Goal: Task Accomplishment & Management: Complete application form

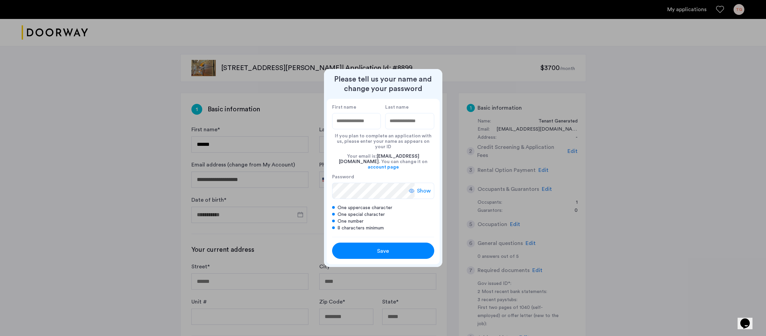
click at [355, 126] on input "First name" at bounding box center [356, 121] width 49 height 16
type input "*******"
type input "*********"
click at [413, 188] on icon at bounding box center [411, 190] width 5 height 5
click at [392, 250] on button "Save" at bounding box center [383, 251] width 102 height 16
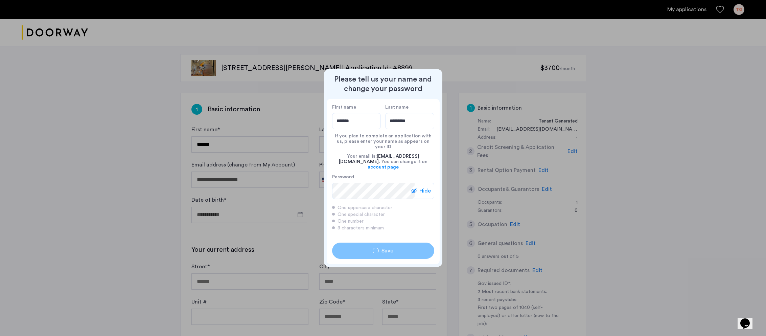
type input "*******"
type input "*********"
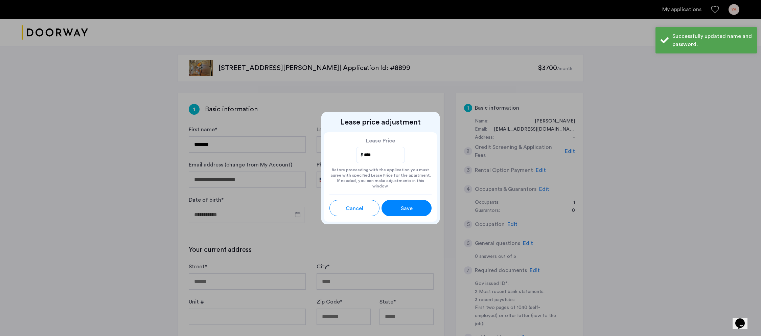
click at [417, 207] on div "Save" at bounding box center [407, 208] width 22 height 8
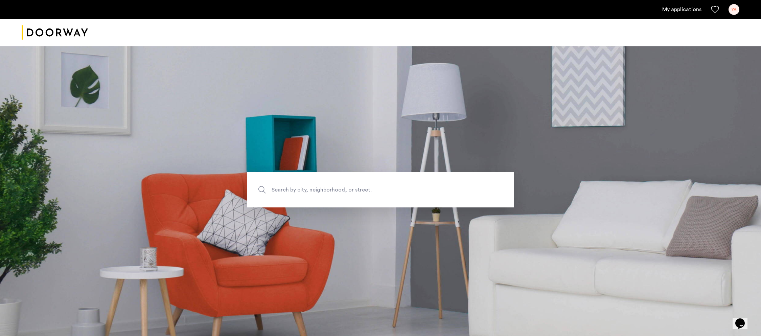
scroll to position [98, 0]
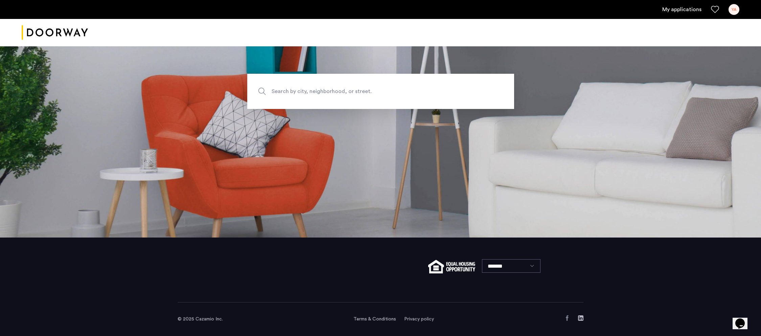
click at [682, 9] on link "My applications" at bounding box center [682, 9] width 39 height 8
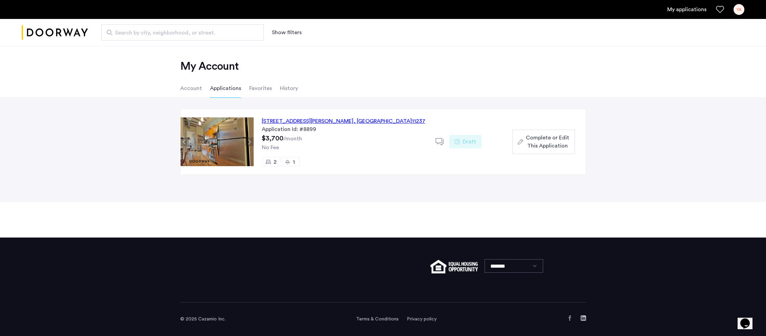
click at [563, 146] on span "Complete or Edit This Application" at bounding box center [547, 142] width 43 height 16
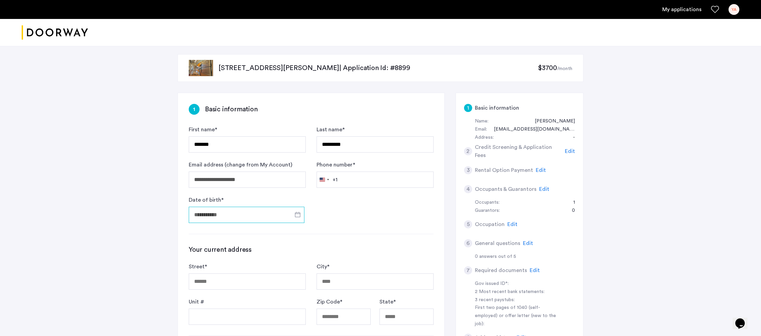
click at [252, 215] on input "Date of birth *" at bounding box center [247, 215] width 116 height 16
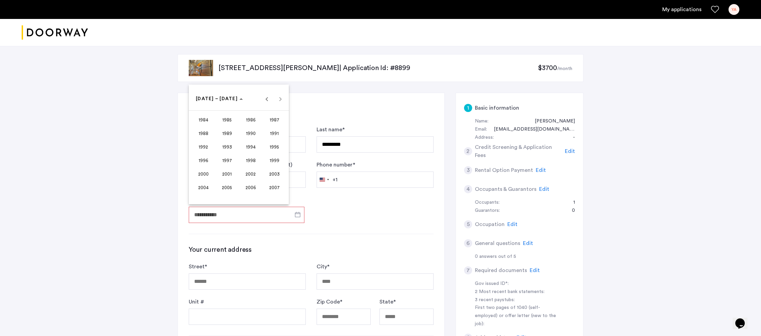
click at [252, 131] on span "1990" at bounding box center [250, 133] width 21 height 12
click at [250, 157] on span "NOV" at bounding box center [250, 160] width 21 height 12
click at [211, 169] on span "19" at bounding box center [212, 167] width 12 height 12
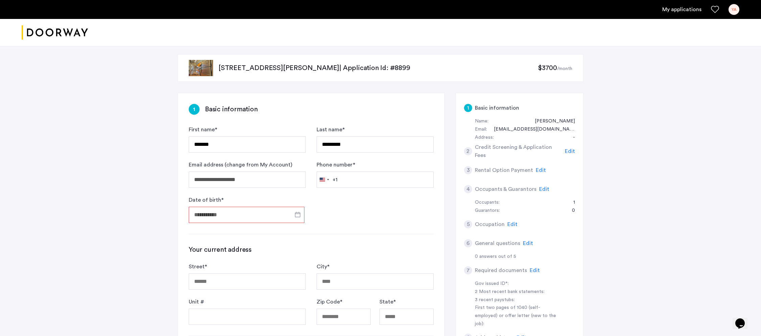
type input "**********"
click at [351, 177] on input "Phone number *" at bounding box center [375, 180] width 117 height 16
type input "**********"
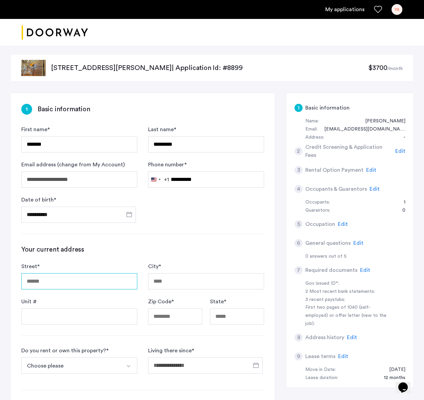
click at [64, 284] on input "Street *" at bounding box center [79, 281] width 116 height 16
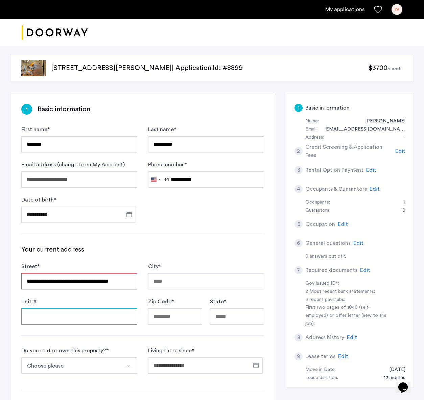
type input "**********"
type input "********"
type input "*****"
type input "**"
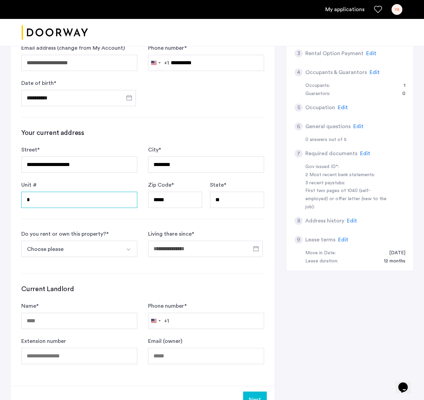
scroll to position [154, 0]
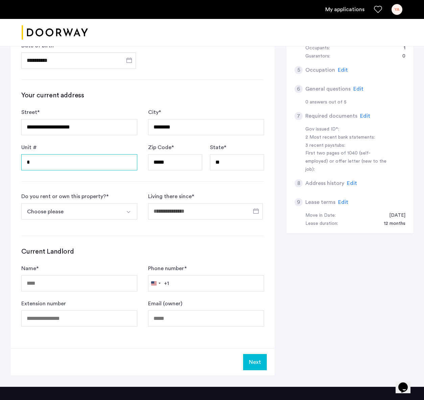
type input "*"
click at [106, 214] on button "Choose please" at bounding box center [71, 211] width 100 height 16
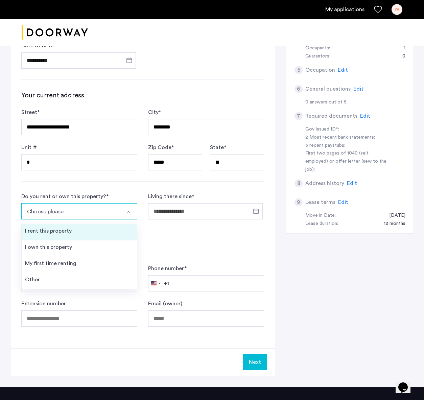
click at [87, 230] on li "I rent this property" at bounding box center [79, 232] width 115 height 16
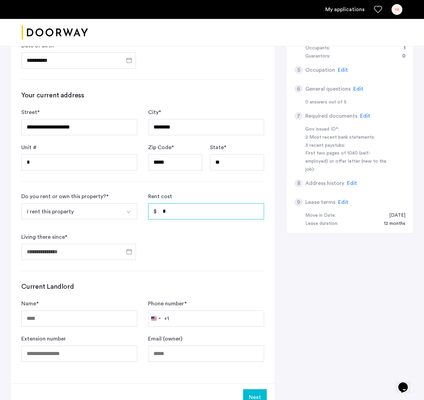
click at [187, 214] on input "*" at bounding box center [206, 211] width 116 height 16
type input "*****"
click at [134, 249] on span "Open calendar" at bounding box center [129, 252] width 16 height 16
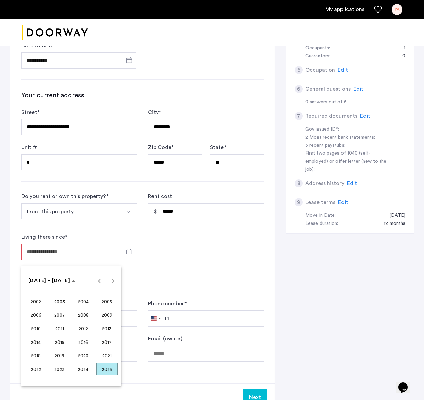
click at [107, 336] on span "2021" at bounding box center [106, 356] width 21 height 12
click at [87, 336] on span "NOV" at bounding box center [83, 342] width 21 height 12
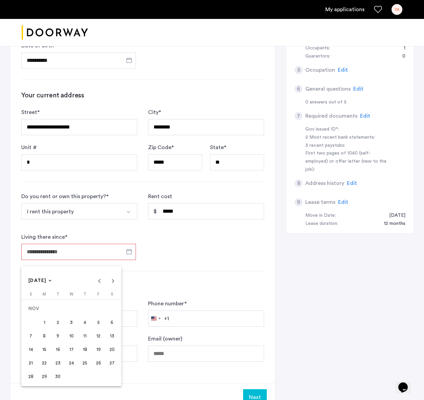
click at [45, 322] on span "1" at bounding box center [44, 322] width 12 height 12
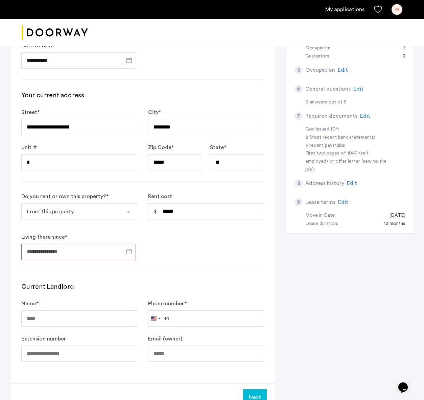
type input "**********"
click at [57, 324] on input "Name *" at bounding box center [79, 319] width 116 height 16
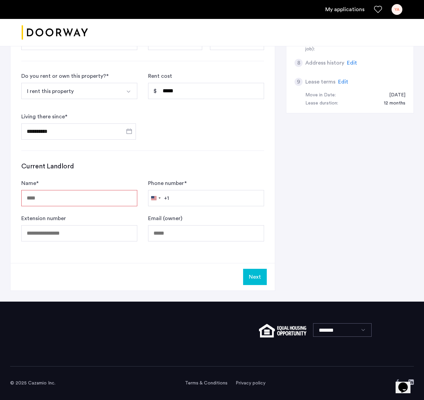
paste input "**********"
click at [193, 134] on form "**********" at bounding box center [142, 106] width 243 height 68
click at [87, 208] on form "**********" at bounding box center [142, 210] width 243 height 62
click at [95, 197] on input "**********" at bounding box center [79, 198] width 116 height 16
type input "**********"
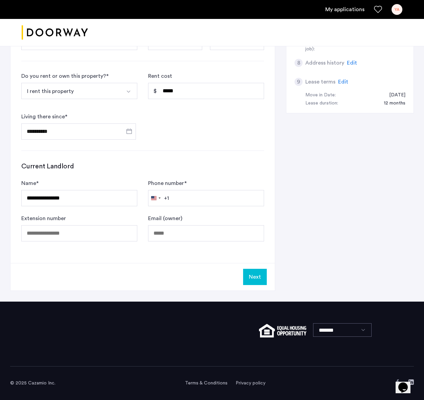
click at [249, 81] on div "Rent cost *****" at bounding box center [206, 88] width 116 height 32
click at [189, 198] on input "Phone number *" at bounding box center [206, 198] width 116 height 16
click at [172, 233] on input "Email (owner)" at bounding box center [206, 233] width 116 height 16
paste input "**********"
type input "**********"
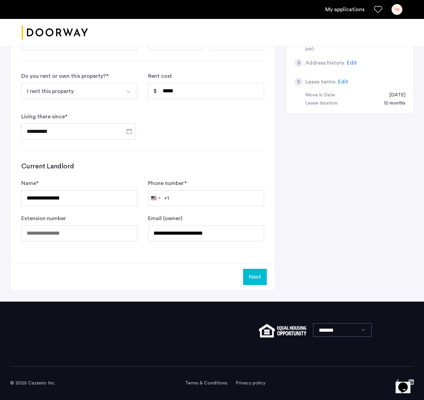
click at [187, 258] on div "**********" at bounding box center [142, 40] width 265 height 445
click at [192, 198] on input "Phone number *" at bounding box center [206, 198] width 116 height 16
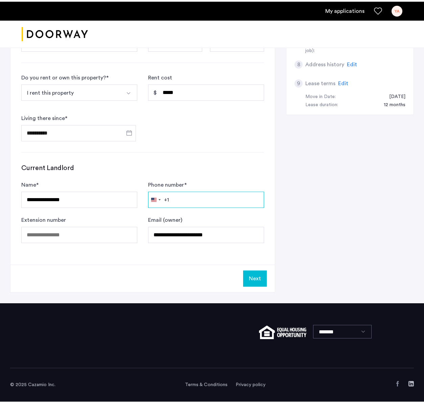
scroll to position [272, 0]
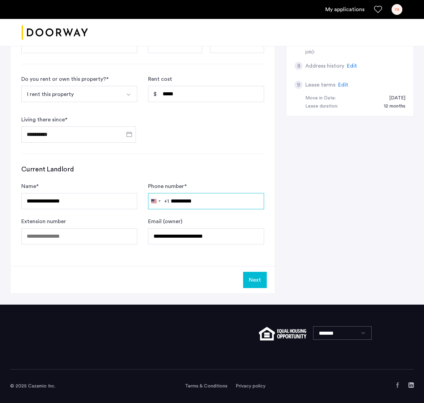
drag, startPoint x: 179, startPoint y: 201, endPoint x: 188, endPoint y: 202, distance: 9.5
click at [188, 202] on input "**********" at bounding box center [206, 201] width 116 height 16
type input "**********"
click at [261, 285] on button "Next" at bounding box center [255, 280] width 24 height 16
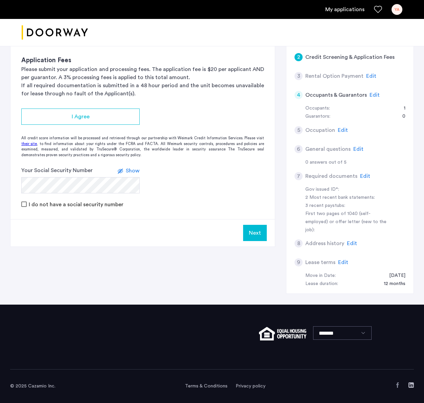
scroll to position [0, 0]
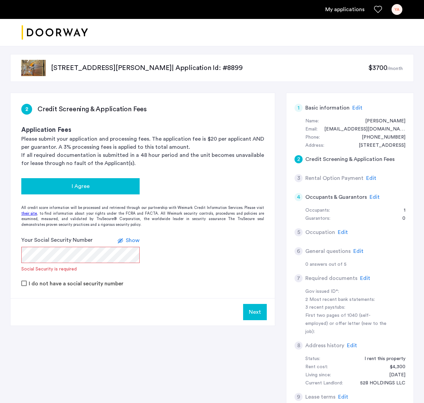
click at [76, 187] on span "I Agree" at bounding box center [81, 186] width 18 height 8
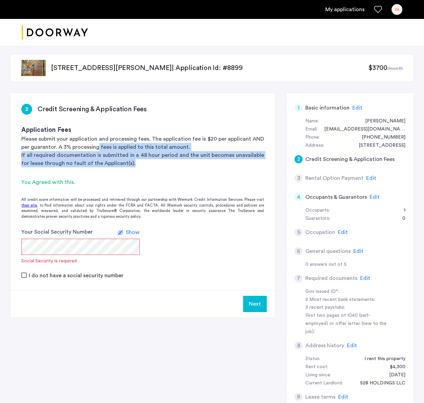
drag, startPoint x: 131, startPoint y: 162, endPoint x: 97, endPoint y: 148, distance: 36.6
click at [97, 148] on div "Application Fees Please submit your application and processing fees. The applic…" at bounding box center [142, 147] width 243 height 42
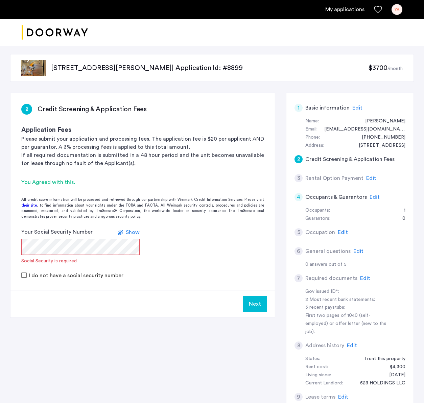
click at [167, 181] on div "You Agreed with this." at bounding box center [142, 182] width 243 height 8
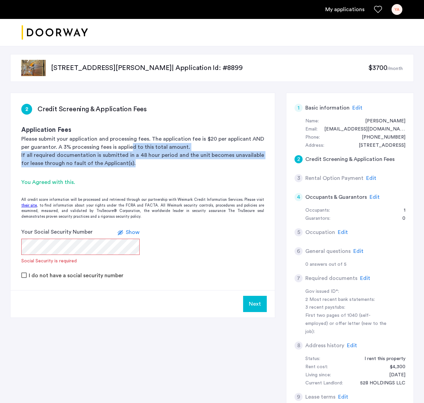
drag, startPoint x: 164, startPoint y: 167, endPoint x: 130, endPoint y: 150, distance: 38.0
click at [130, 150] on div "Application Fees Please submit your application and processing fees. The applic…" at bounding box center [142, 147] width 243 height 42
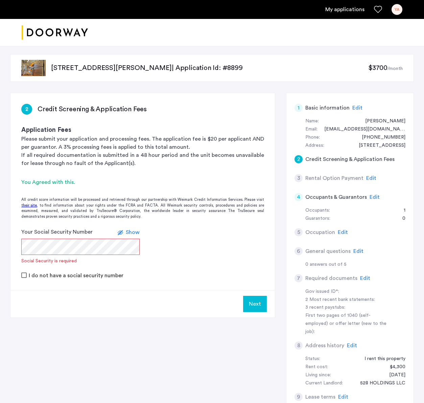
click at [186, 145] on p "Please submit your application and processing fees. The application fee is $20 …" at bounding box center [142, 143] width 243 height 16
click at [128, 232] on span "Show" at bounding box center [133, 232] width 14 height 5
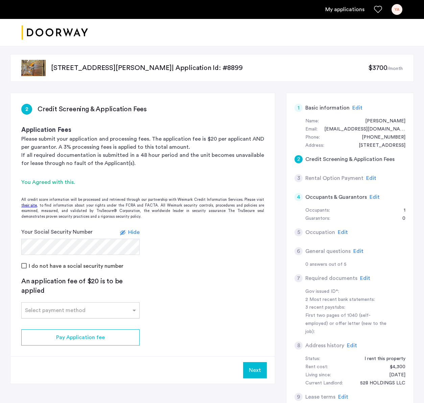
click at [116, 307] on input "text" at bounding box center [73, 309] width 97 height 5
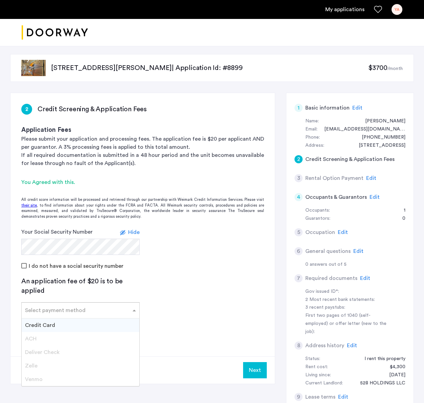
click at [43, 327] on span "Credit Card" at bounding box center [40, 325] width 30 height 5
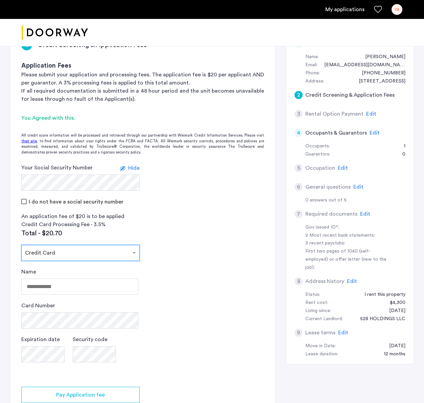
scroll to position [102, 0]
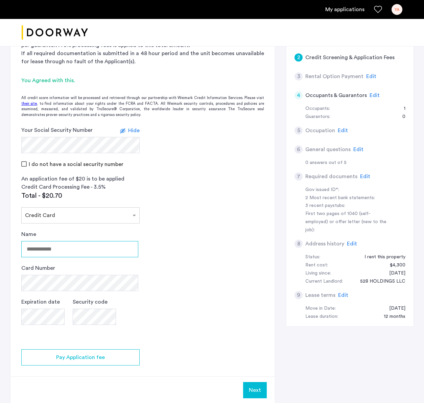
click at [60, 248] on input "Name" at bounding box center [79, 249] width 117 height 16
type input "**********"
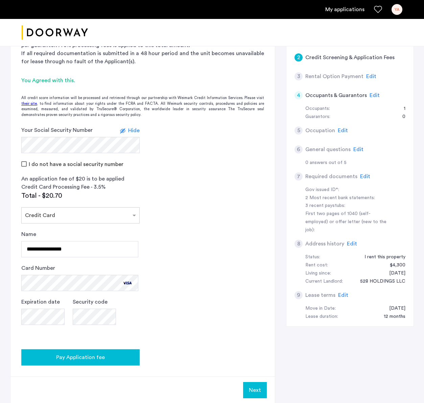
click at [102, 336] on span "Pay Application fee" at bounding box center [80, 358] width 49 height 8
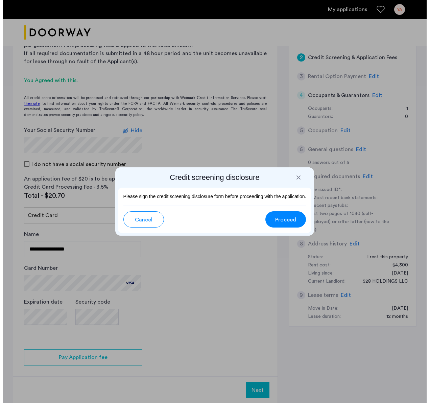
scroll to position [0, 0]
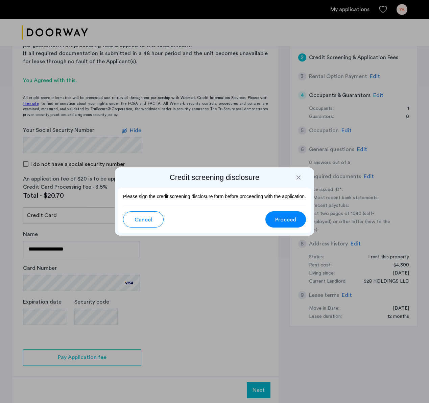
click at [288, 223] on span "Proceed" at bounding box center [285, 220] width 21 height 8
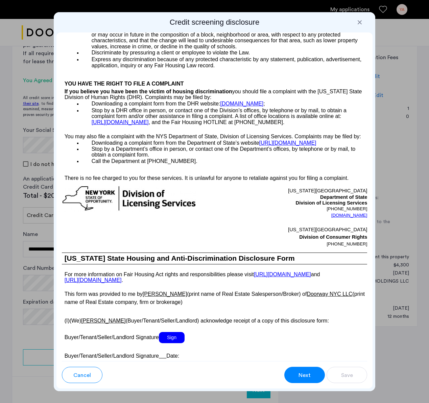
scroll to position [1985, 0]
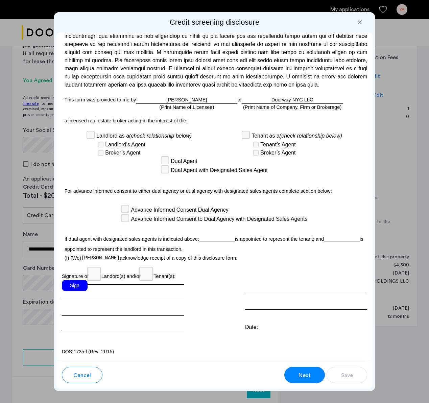
click at [73, 285] on div "Sign" at bounding box center [75, 285] width 26 height 11
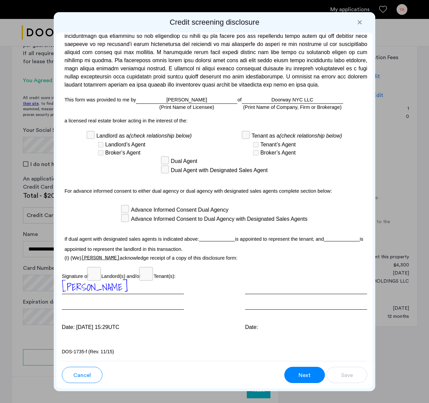
click at [275, 335] on div "Para información en español, visite [DOMAIN_NAME][URL] o escribe a la Consumer …" at bounding box center [215, 196] width 317 height 329
drag, startPoint x: 252, startPoint y: 320, endPoint x: 284, endPoint y: 327, distance: 33.2
click at [253, 320] on div "Date:" at bounding box center [306, 305] width 122 height 51
click at [308, 336] on span "Next" at bounding box center [305, 376] width 12 height 8
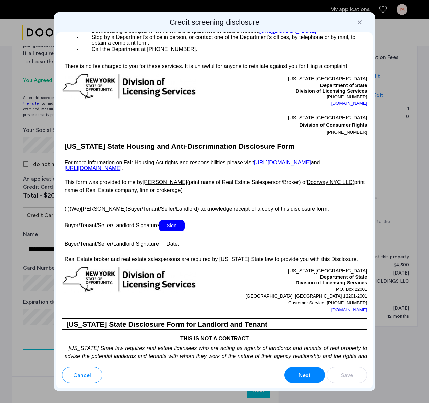
scroll to position [1580, 0]
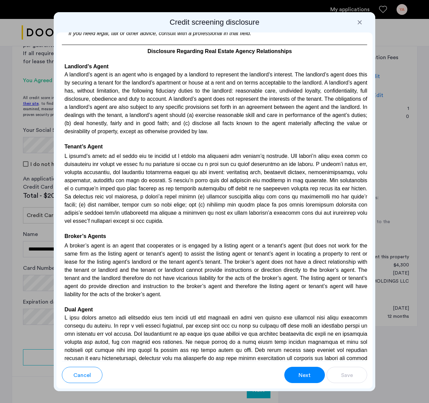
click at [302, 336] on span "Next" at bounding box center [305, 376] width 12 height 8
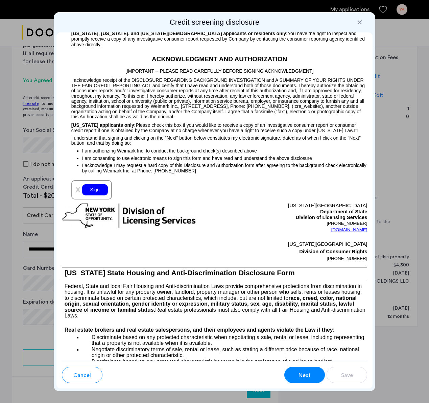
scroll to position [750, 0]
click at [91, 192] on div "Sign" at bounding box center [95, 189] width 26 height 11
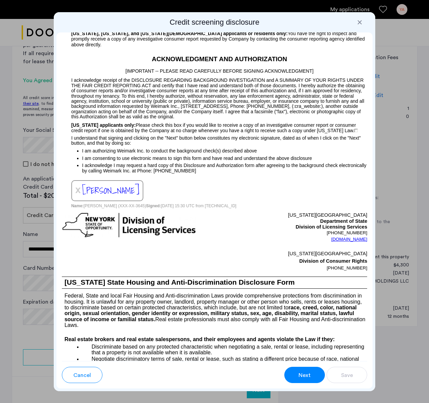
click at [317, 336] on button "Next" at bounding box center [305, 375] width 41 height 16
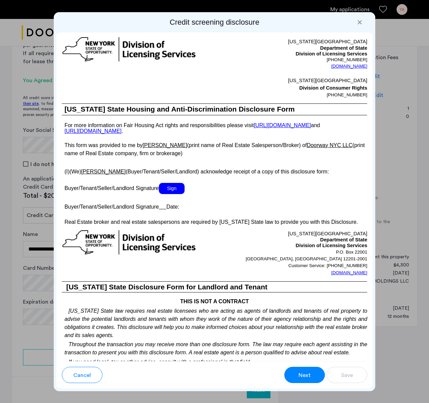
scroll to position [1264, 0]
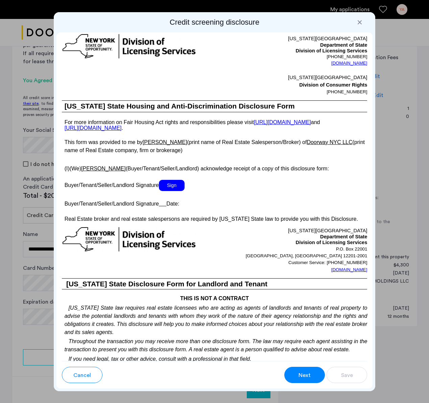
click at [177, 191] on span "Sign" at bounding box center [172, 185] width 26 height 11
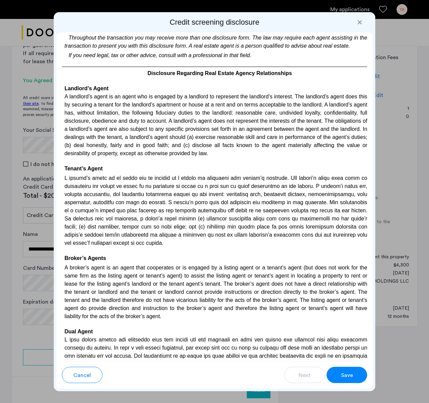
scroll to position [1606, 0]
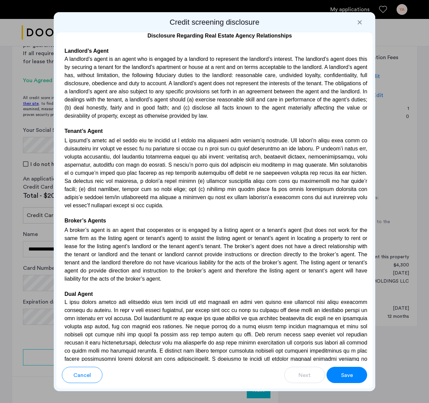
click at [346, 336] on button "Save" at bounding box center [347, 375] width 41 height 16
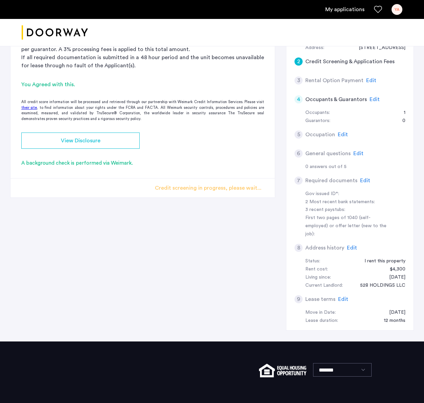
scroll to position [0, 0]
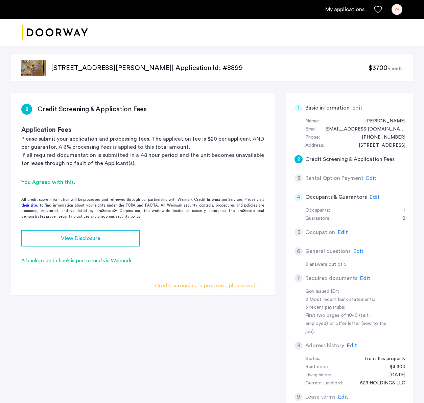
click at [223, 266] on app-credit-screening "2 Credit Screening & Application Fees Application Fees Please submit your appli…" at bounding box center [142, 194] width 265 height 202
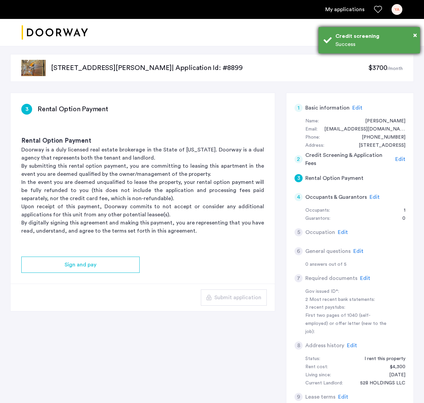
click at [418, 35] on div "× Credit screening Success" at bounding box center [370, 40] width 102 height 26
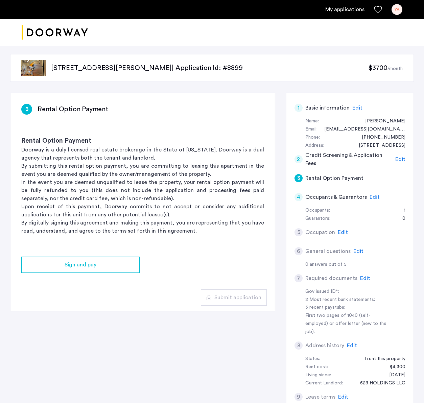
click at [203, 145] on h3 "Rental Option Payment" at bounding box center [142, 140] width 243 height 9
click at [211, 151] on p "Doorway is a duly licensed real estate brokerage in the State of [US_STATE]. Do…" at bounding box center [142, 154] width 243 height 16
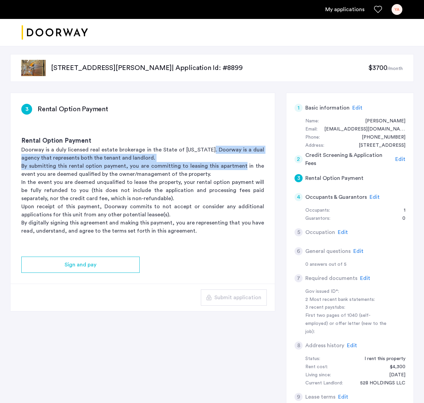
drag, startPoint x: 211, startPoint y: 151, endPoint x: 216, endPoint y: 165, distance: 14.8
click at [216, 165] on div "Rental Option Payment Doorway is a duly licensed real estate brokerage in the S…" at bounding box center [142, 186] width 265 height 120
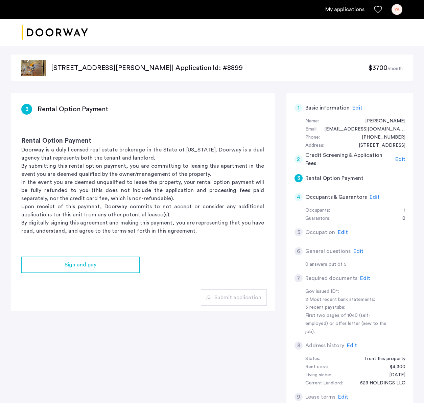
click at [216, 180] on p "In the event you are deemed unqualified to lease the property, your rental opti…" at bounding box center [142, 190] width 243 height 24
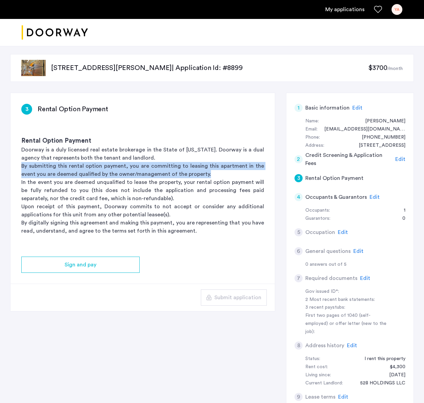
drag, startPoint x: 194, startPoint y: 175, endPoint x: 19, endPoint y: 168, distance: 175.7
click at [19, 168] on div "Rental Option Payment Doorway is a duly licensed real estate brokerage in the S…" at bounding box center [142, 186] width 265 height 120
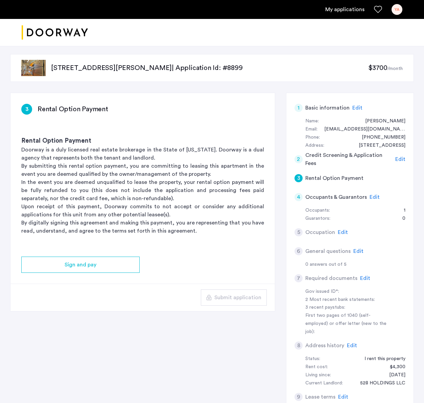
click at [356, 202] on div "4 Occupants & Guarantors Edit" at bounding box center [350, 197] width 111 height 19
click at [344, 234] on span "Edit" at bounding box center [343, 232] width 10 height 5
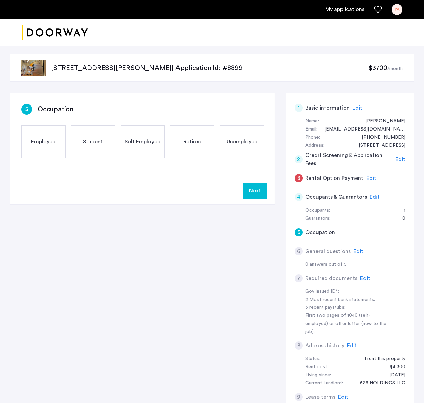
click at [56, 147] on div "Employed" at bounding box center [43, 142] width 44 height 32
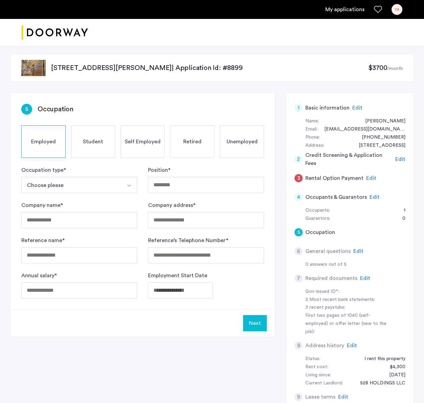
click at [91, 180] on button "Choose please" at bounding box center [71, 185] width 100 height 16
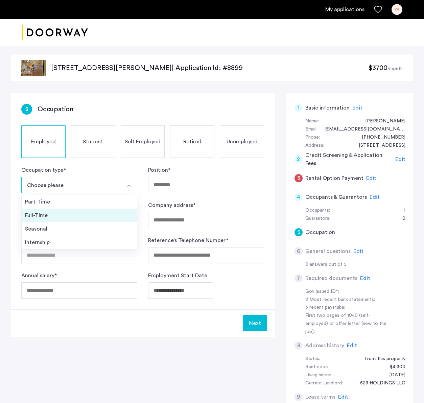
click at [88, 214] on div "Full-Time" at bounding box center [79, 215] width 109 height 8
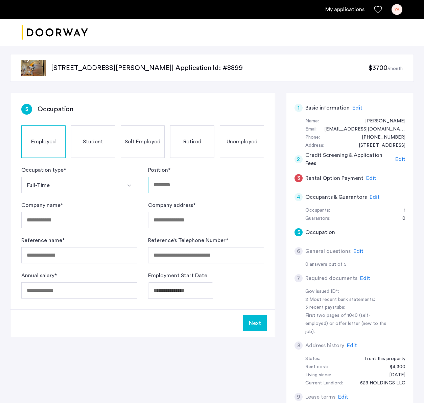
click at [201, 187] on input "Position *" at bounding box center [206, 185] width 116 height 16
type input "**********"
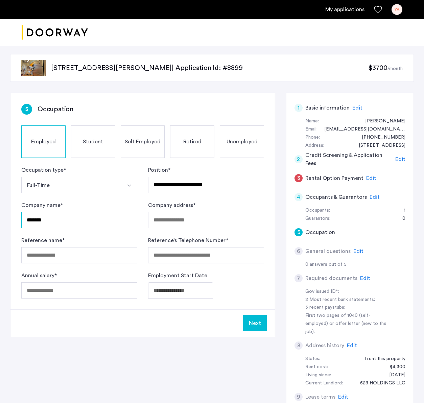
type input "*******"
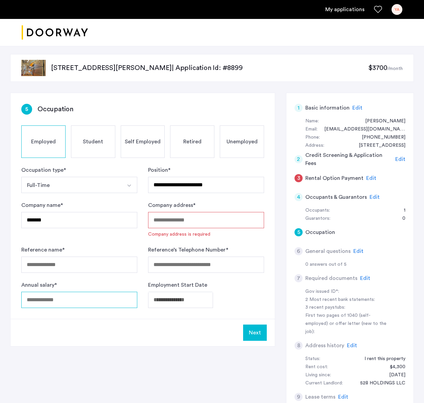
click at [45, 294] on input "Annual salary *" at bounding box center [79, 300] width 116 height 16
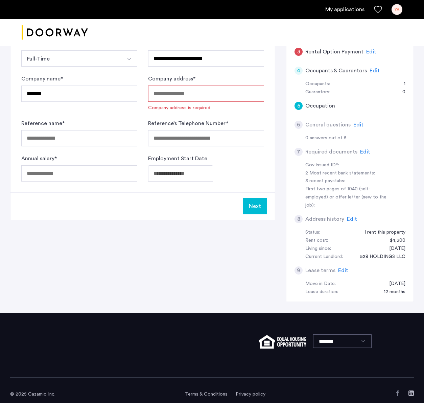
click at [185, 92] on input "Company address *" at bounding box center [206, 94] width 116 height 16
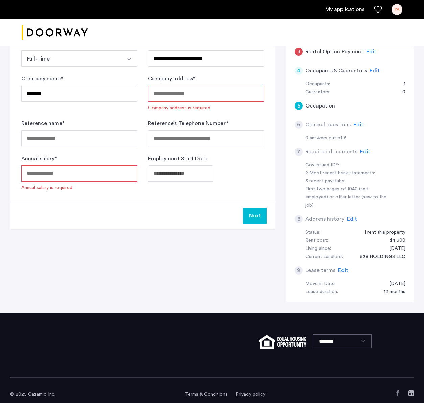
click at [185, 92] on input "Company address *" at bounding box center [206, 94] width 116 height 16
click at [53, 174] on input "Annual salary *" at bounding box center [79, 173] width 116 height 16
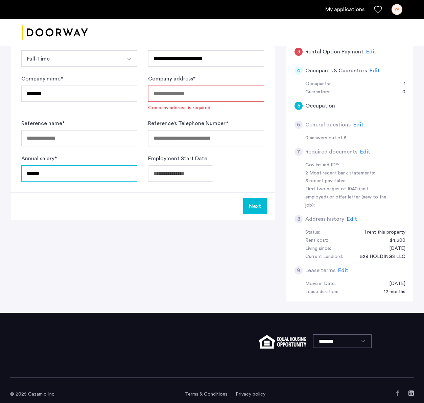
type input "******"
click at [192, 181] on body "**********" at bounding box center [212, 74] width 424 height 403
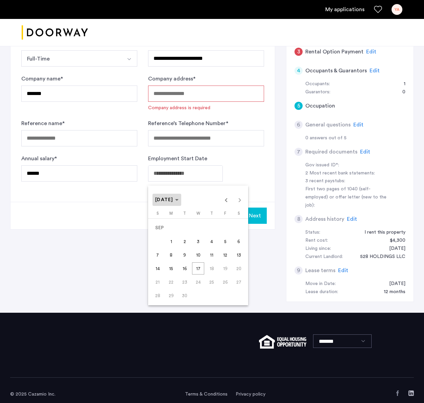
click at [179, 202] on span "[DATE]" at bounding box center [166, 200] width 23 height 6
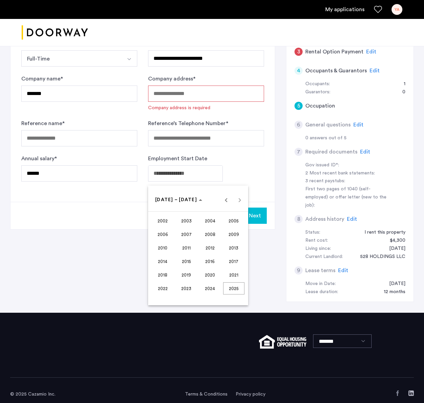
click at [188, 291] on span "2023" at bounding box center [186, 289] width 21 height 12
click at [163, 266] on span "SEP" at bounding box center [162, 261] width 21 height 12
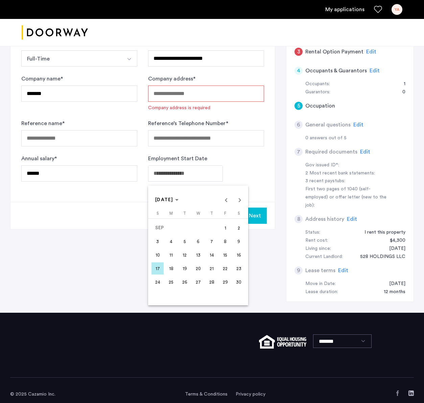
click at [168, 267] on span "18" at bounding box center [171, 269] width 12 height 12
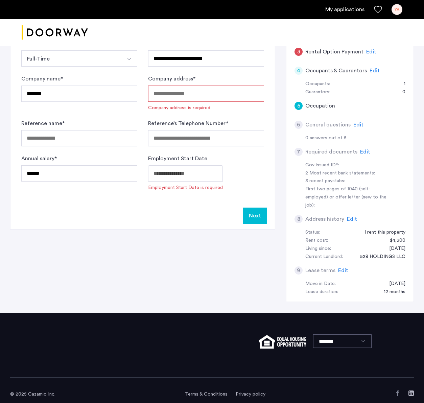
type input "**********"
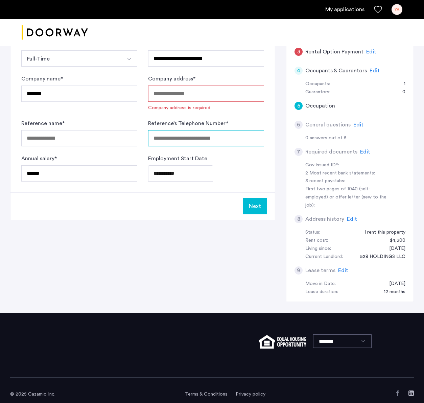
click at [222, 139] on input "Reference’s Telephone Number *" at bounding box center [206, 138] width 116 height 16
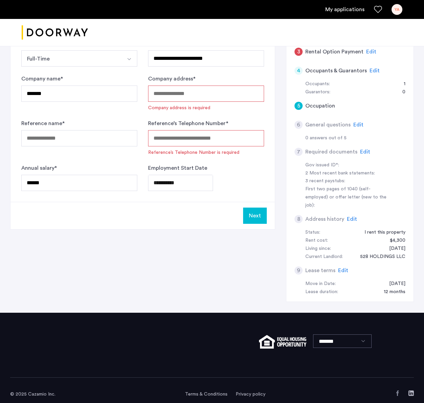
click at [203, 90] on input "Company address *" at bounding box center [206, 94] width 116 height 16
click at [255, 213] on button "Next" at bounding box center [255, 216] width 24 height 16
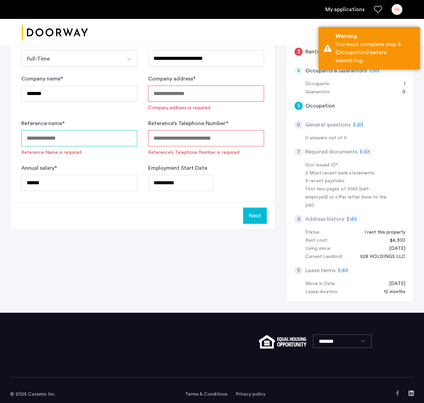
click at [97, 136] on input "Reference name *" at bounding box center [79, 138] width 116 height 16
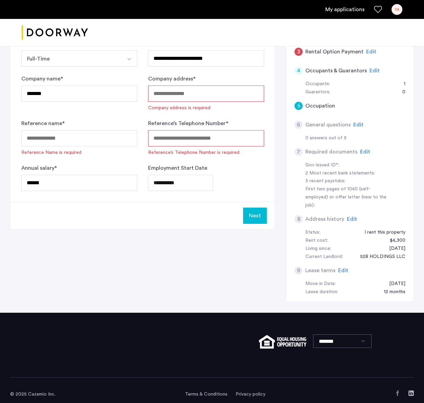
click at [363, 152] on span "Edit" at bounding box center [365, 151] width 10 height 5
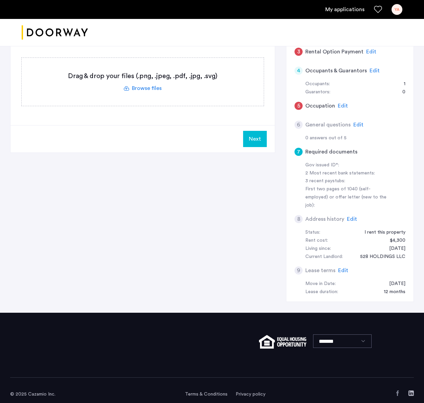
click at [340, 106] on span "Edit" at bounding box center [343, 105] width 10 height 5
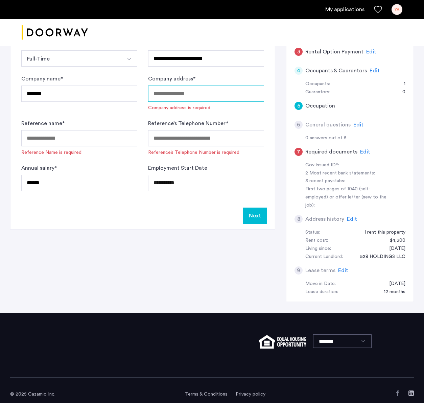
click at [187, 93] on input "Company address *" at bounding box center [206, 94] width 116 height 16
paste input "**********"
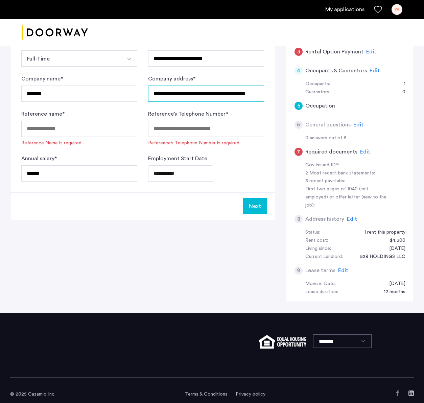
type input "**********"
click at [254, 108] on form "**********" at bounding box center [142, 111] width 243 height 142
click at [95, 128] on input "Reference name *" at bounding box center [79, 129] width 116 height 16
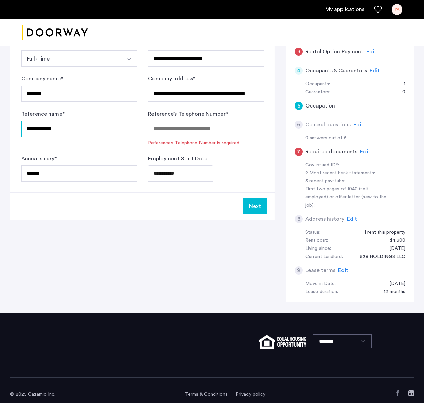
type input "**********"
click at [150, 220] on div "**********" at bounding box center [142, 93] width 265 height 254
click at [250, 208] on button "Next" at bounding box center [255, 206] width 24 height 16
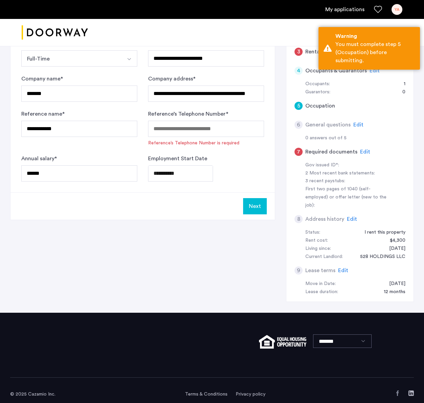
click at [363, 149] on span "Edit" at bounding box center [365, 151] width 10 height 5
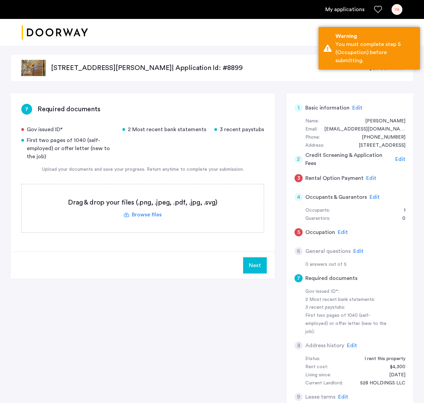
click at [371, 159] on h5 "Credit Screening & Application Fees" at bounding box center [350, 159] width 88 height 16
click at [404, 157] on span "Edit" at bounding box center [401, 159] width 10 height 5
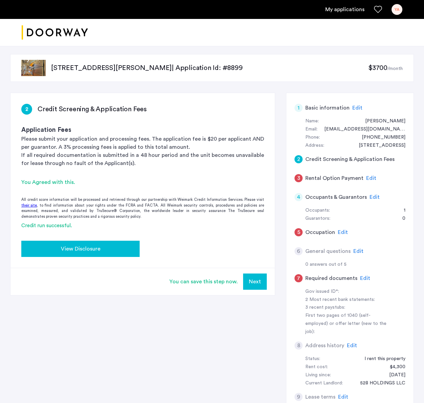
click at [56, 252] on div "View Disclosure" at bounding box center [81, 249] width 108 height 8
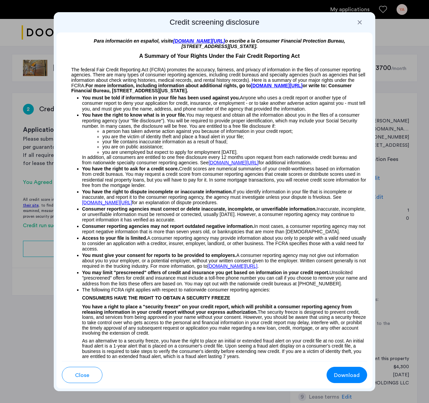
click at [360, 336] on button "Download" at bounding box center [347, 375] width 41 height 16
click at [418, 236] on div at bounding box center [214, 201] width 429 height 403
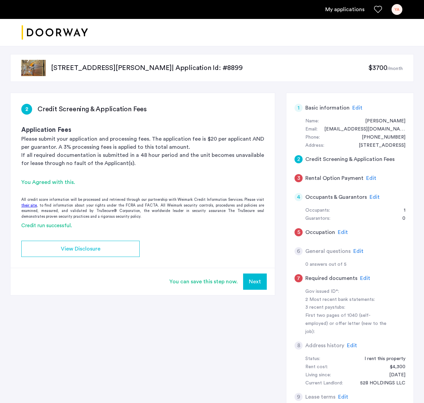
scroll to position [127, 0]
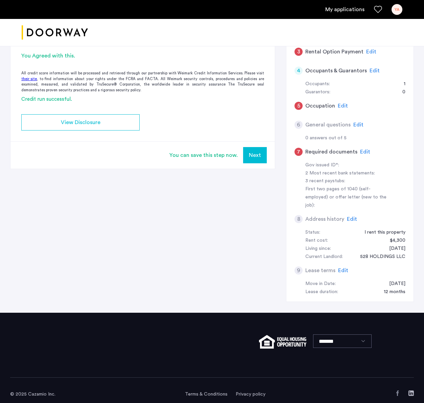
click at [367, 150] on span "Edit" at bounding box center [365, 151] width 10 height 5
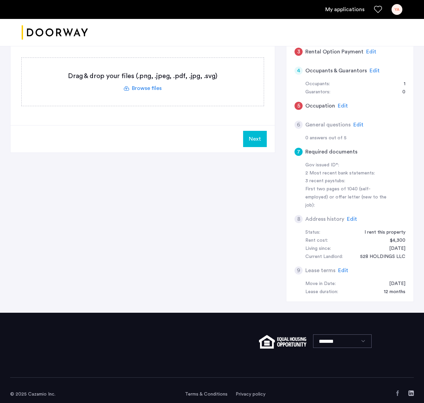
click at [153, 89] on label at bounding box center [143, 82] width 242 height 48
click at [0, 0] on input "file" at bounding box center [0, 0] width 0 height 0
click at [147, 83] on label at bounding box center [143, 82] width 242 height 48
click at [0, 0] on input "file" at bounding box center [0, 0] width 0 height 0
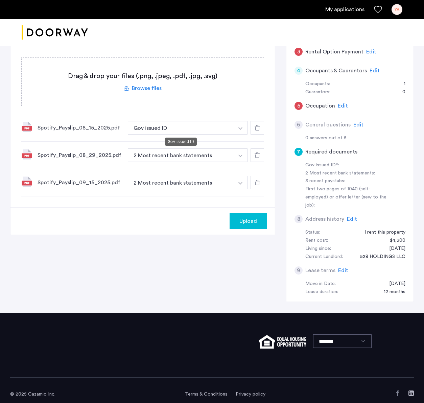
click at [214, 129] on button "Gov issued ID" at bounding box center [181, 128] width 106 height 14
click at [241, 129] on img "button" at bounding box center [241, 128] width 4 height 3
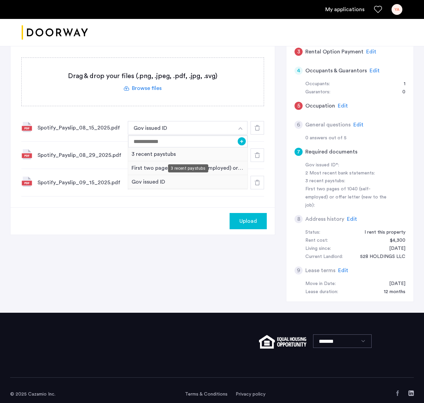
click at [191, 157] on div "3 recent paystubs" at bounding box center [187, 155] width 119 height 14
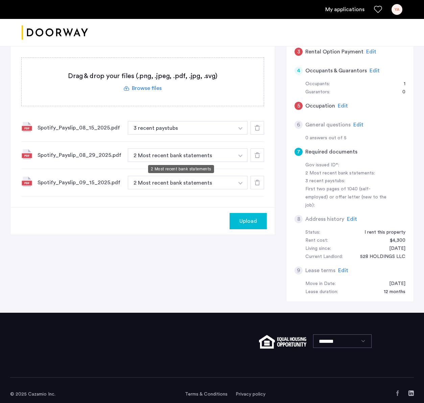
click at [229, 151] on button "2 Most recent bank statements" at bounding box center [181, 156] width 106 height 14
click at [236, 163] on div "Spotify_Payslip_08_29_2025.pdf 2 Most recent bank statements + Gov issued ID 3 …" at bounding box center [142, 155] width 243 height 27
click at [240, 157] on button "button" at bounding box center [241, 156] width 14 height 14
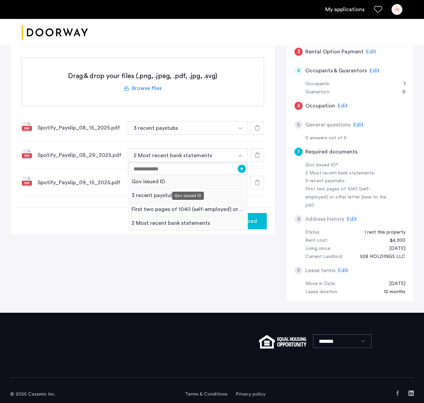
click at [175, 198] on div "Gov issued ID" at bounding box center [188, 196] width 32 height 8
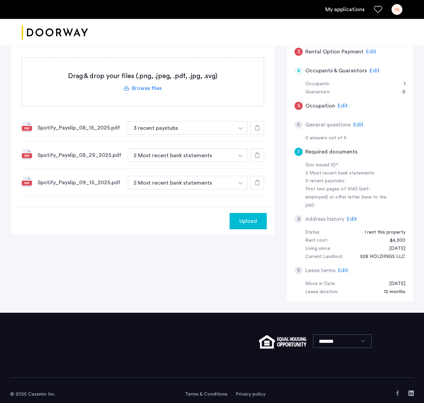
click at [238, 154] on button "button" at bounding box center [241, 156] width 14 height 14
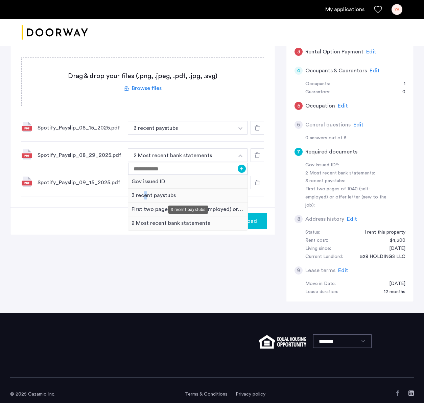
click at [145, 196] on div "3 recent paystubs" at bounding box center [187, 196] width 119 height 14
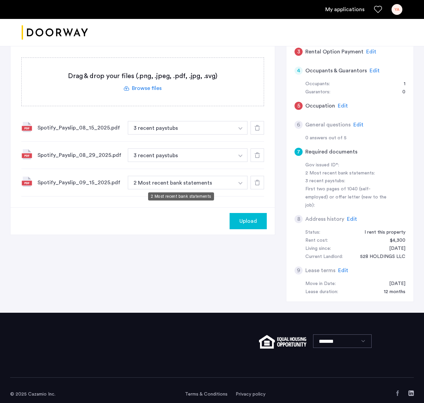
click at [224, 186] on button "2 Most recent bank statements" at bounding box center [181, 183] width 106 height 14
click at [233, 184] on button "2 Most recent bank statements" at bounding box center [181, 183] width 106 height 14
click at [245, 182] on button "button" at bounding box center [241, 183] width 14 height 14
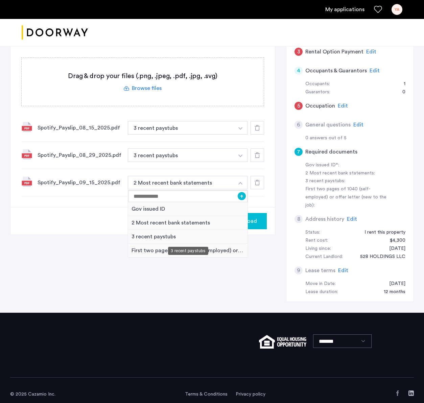
click at [142, 237] on div "3 recent paystubs" at bounding box center [187, 237] width 119 height 14
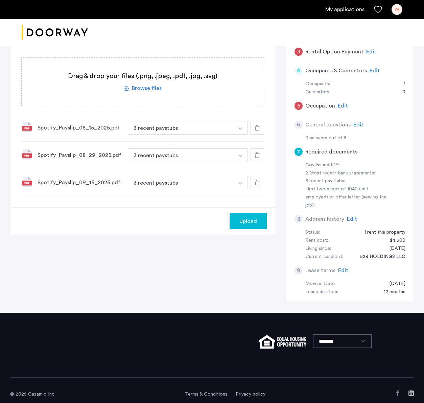
click at [308, 197] on div "First two pages of 1040 (self-employed) or offer letter (new to the job):" at bounding box center [348, 197] width 85 height 24
drag, startPoint x: 308, startPoint y: 197, endPoint x: 373, endPoint y: 196, distance: 65.0
click at [373, 196] on div "First two pages of 1040 (self-employed) or offer letter (new to the job):" at bounding box center [348, 197] width 85 height 24
click at [379, 161] on div "Gov issued ID*:" at bounding box center [348, 165] width 85 height 8
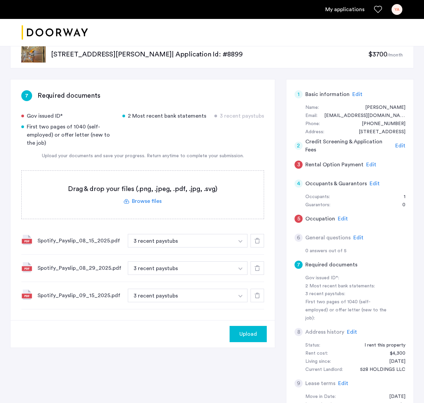
click at [371, 164] on span "Edit" at bounding box center [371, 164] width 10 height 5
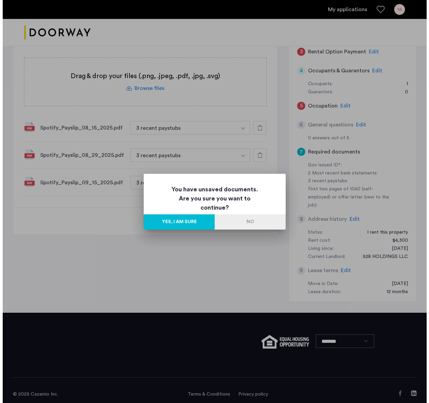
scroll to position [0, 0]
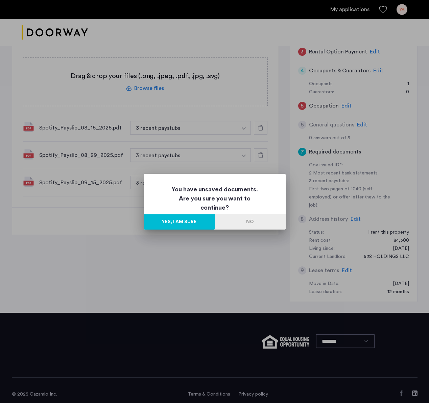
click at [262, 222] on button "No" at bounding box center [250, 222] width 71 height 15
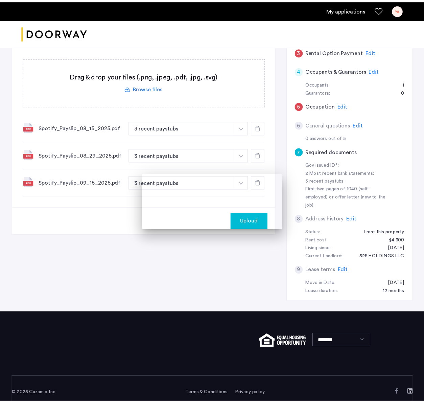
scroll to position [127, 0]
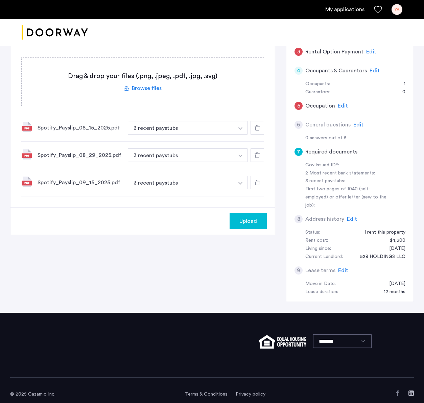
click at [400, 9] on div "YA" at bounding box center [397, 9] width 11 height 11
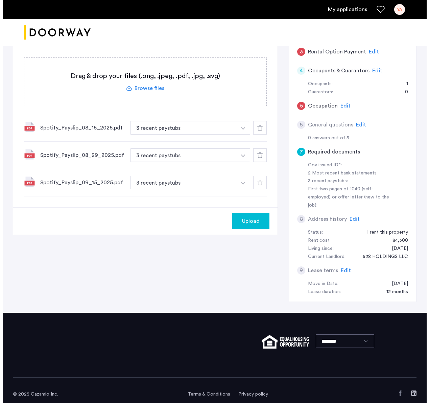
scroll to position [0, 0]
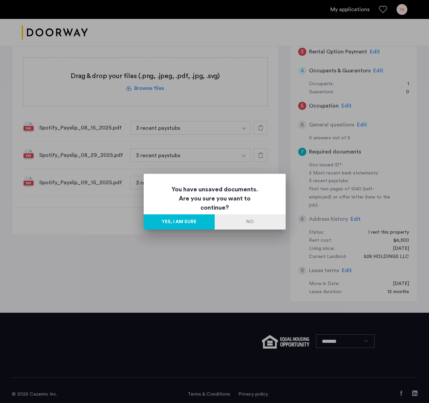
click at [255, 226] on button "No" at bounding box center [250, 222] width 71 height 15
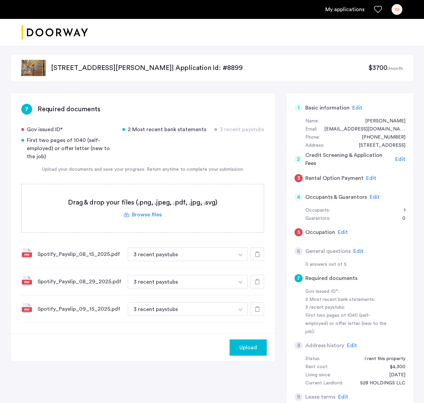
click at [28, 68] on img at bounding box center [33, 68] width 24 height 16
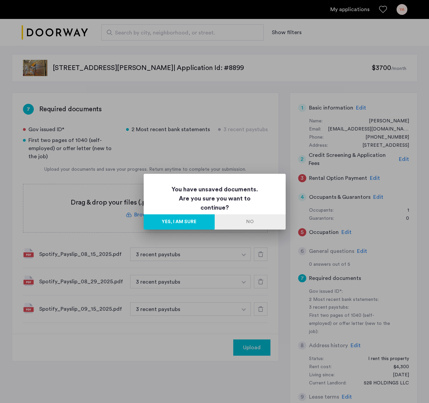
click at [255, 224] on button "No" at bounding box center [250, 222] width 71 height 15
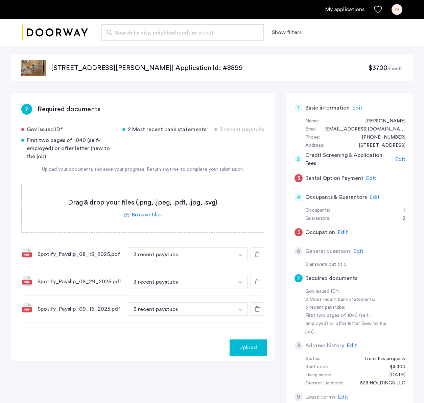
click at [150, 216] on label at bounding box center [143, 208] width 242 height 48
click at [0, 0] on input "file" at bounding box center [0, 0] width 0 height 0
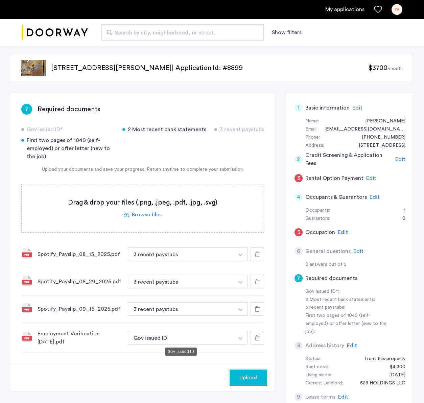
click at [208, 336] on button "Gov issued ID" at bounding box center [181, 338] width 106 height 14
click at [240, 336] on button "button" at bounding box center [241, 338] width 14 height 14
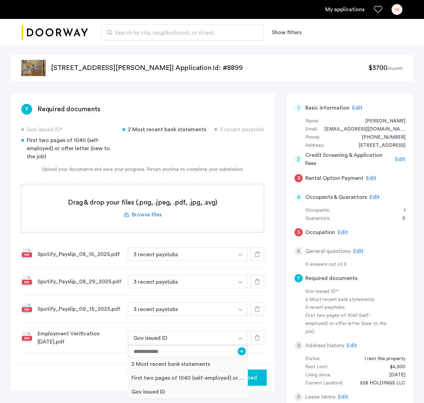
scroll to position [26, 0]
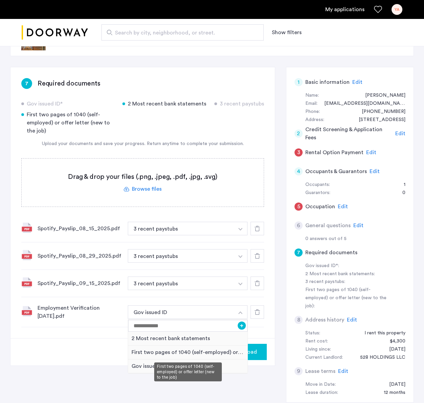
click at [197, 336] on div "First two pages of 1040 (self-employed) or offer letter (new to the job)" at bounding box center [187, 353] width 119 height 14
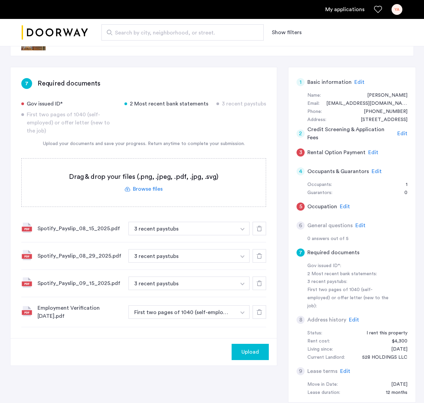
click at [149, 189] on label at bounding box center [144, 183] width 244 height 48
click at [0, 0] on input "file" at bounding box center [0, 0] width 0 height 0
click at [142, 184] on label at bounding box center [144, 183] width 244 height 48
click at [0, 0] on input "file" at bounding box center [0, 0] width 0 height 0
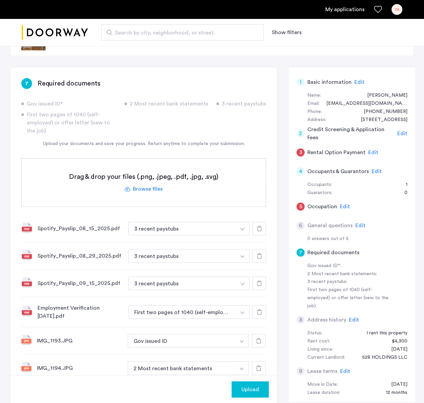
scroll to position [207, 0]
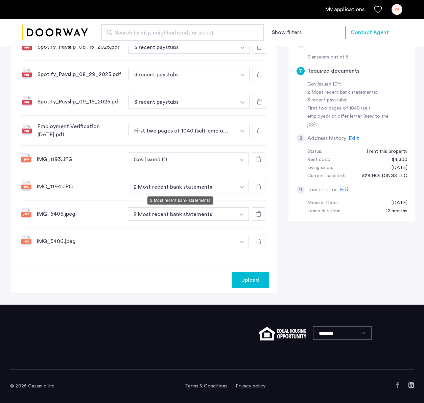
click at [225, 188] on button "2 Most recent bank statements" at bounding box center [182, 187] width 108 height 14
click at [240, 188] on img "button" at bounding box center [242, 187] width 4 height 3
click at [197, 204] on input at bounding box center [188, 201] width 121 height 12
type input "***"
click at [170, 227] on div "IMG_5405.jpeg 2 Most recent bank statements + 2 Most recent bank statements" at bounding box center [143, 214] width 245 height 27
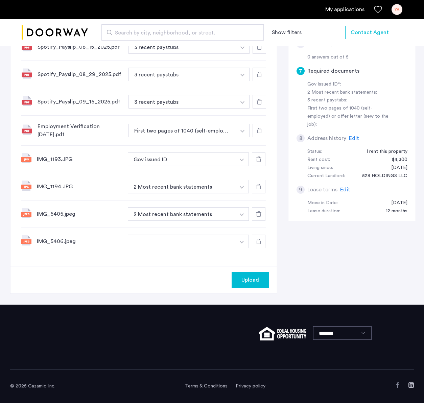
click at [256, 163] on div at bounding box center [259, 160] width 14 height 14
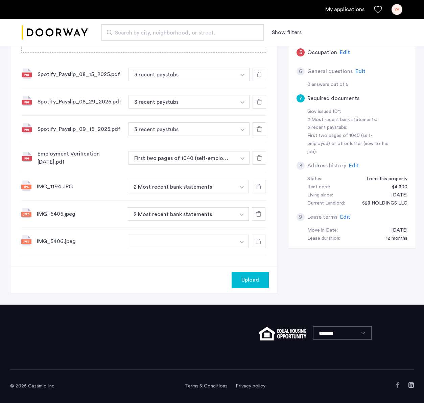
click at [257, 188] on icon at bounding box center [258, 186] width 5 height 5
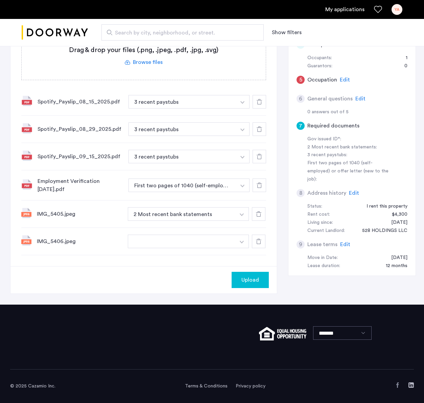
click at [257, 220] on div at bounding box center [259, 214] width 14 height 14
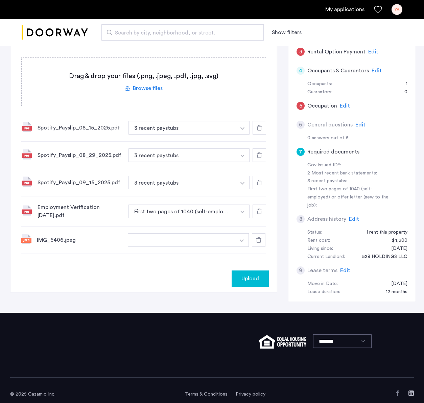
click at [259, 240] on use at bounding box center [258, 240] width 5 height 5
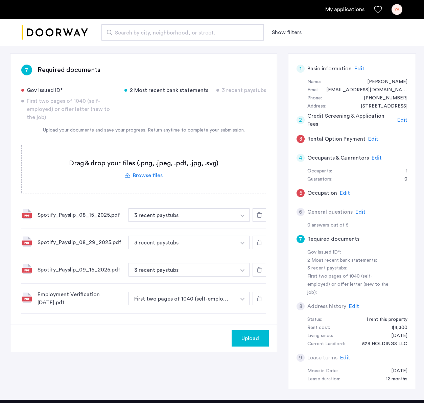
scroll to position [2, 0]
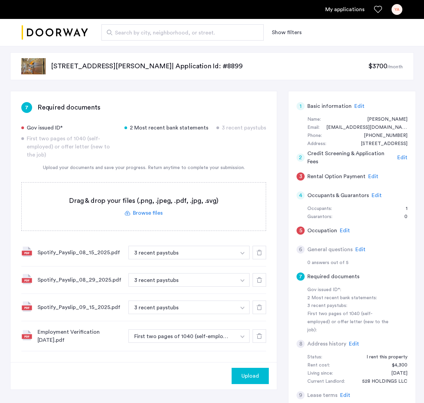
click at [246, 336] on span "Upload" at bounding box center [251, 376] width 18 height 8
click at [259, 336] on button "Next" at bounding box center [257, 376] width 24 height 16
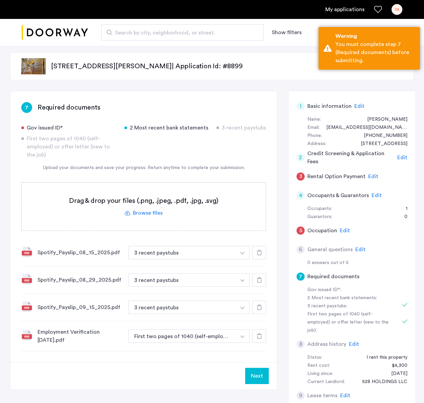
click at [150, 210] on label at bounding box center [144, 207] width 244 height 48
click at [0, 0] on input "file" at bounding box center [0, 0] width 0 height 0
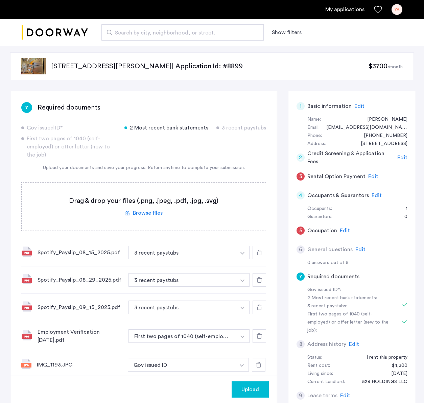
drag, startPoint x: 250, startPoint y: 390, endPoint x: 205, endPoint y: 373, distance: 48.3
click at [250, 336] on span "Upload" at bounding box center [251, 390] width 18 height 8
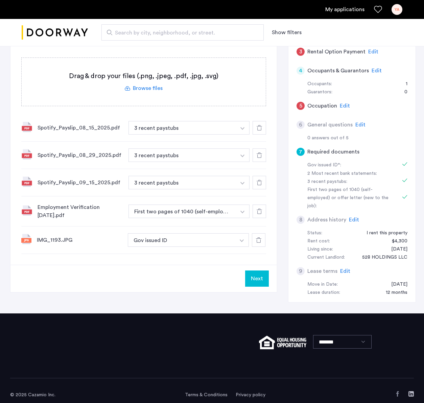
click at [141, 91] on label at bounding box center [144, 82] width 244 height 48
click at [0, 0] on input "file" at bounding box center [0, 0] width 0 height 0
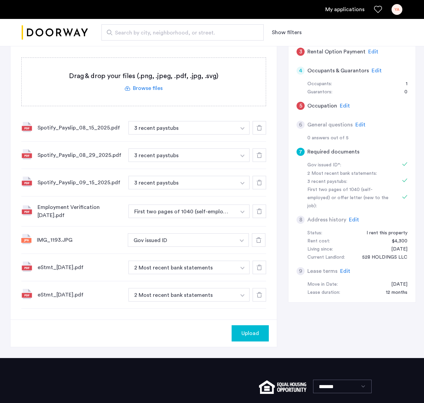
click at [253, 335] on span "Upload" at bounding box center [251, 334] width 18 height 8
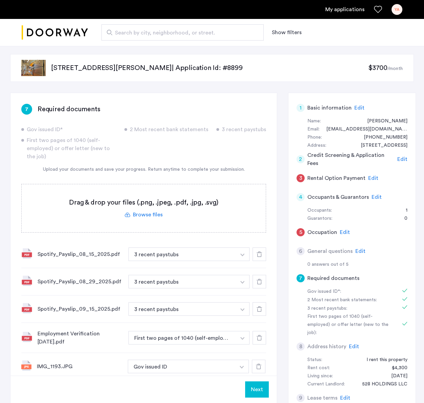
click at [342, 235] on span "Edit" at bounding box center [345, 232] width 10 height 5
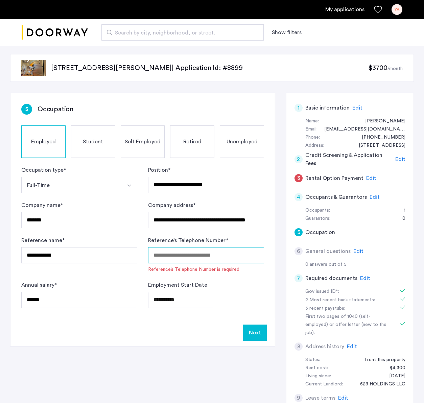
click at [206, 255] on input "Reference’s Telephone Number *" at bounding box center [206, 255] width 116 height 16
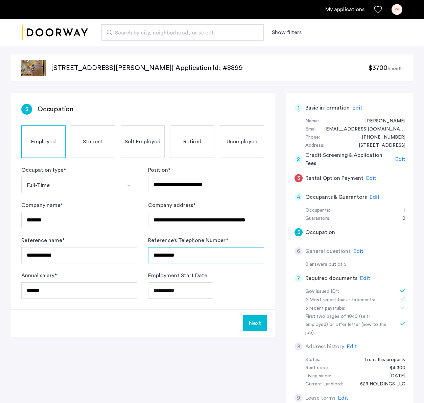
type input "**********"
click at [260, 327] on button "Next" at bounding box center [255, 323] width 24 height 16
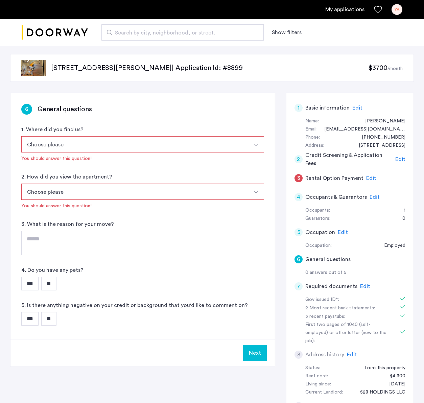
click at [116, 149] on button "Choose please" at bounding box center [134, 144] width 227 height 16
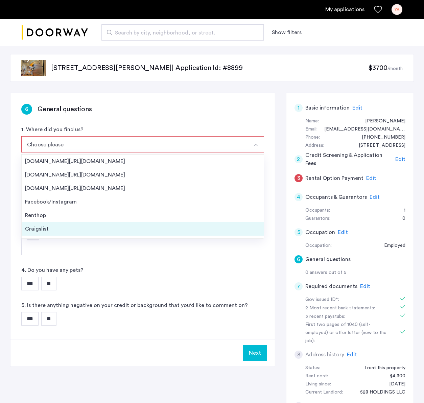
click at [81, 229] on div "Craigslist" at bounding box center [143, 229] width 236 height 8
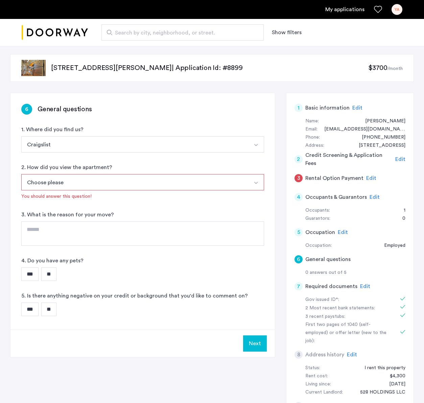
click at [103, 183] on button "Choose please" at bounding box center [134, 182] width 227 height 16
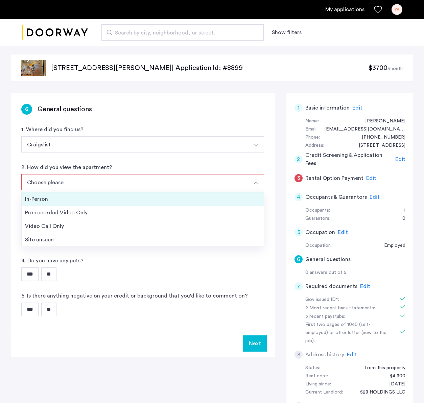
click at [103, 203] on div "In-Person" at bounding box center [143, 199] width 236 height 8
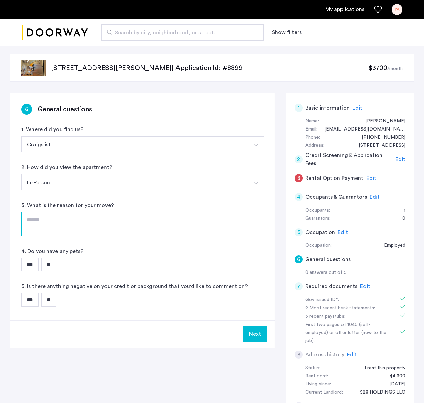
click at [103, 219] on textarea at bounding box center [142, 224] width 243 height 24
type textarea "**********"
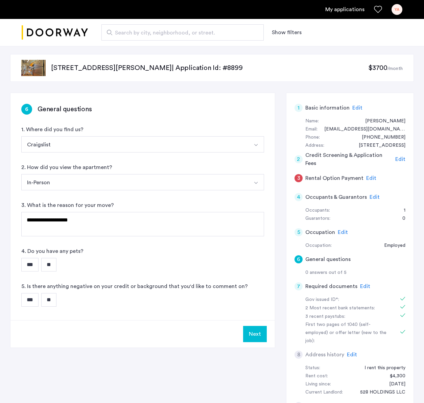
drag, startPoint x: 29, startPoint y: 262, endPoint x: 30, endPoint y: 265, distance: 3.5
click at [29, 262] on input "***" at bounding box center [29, 265] width 17 height 14
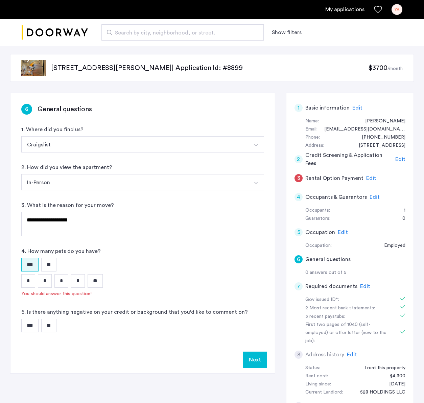
click at [42, 281] on input "*" at bounding box center [45, 281] width 14 height 14
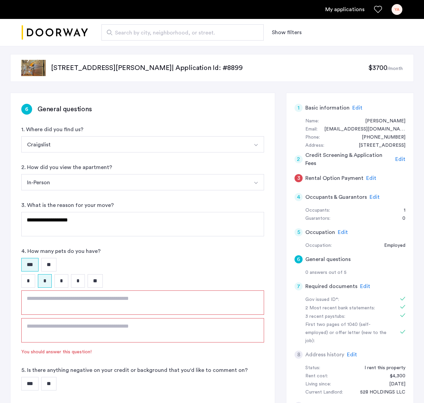
click at [111, 304] on textarea at bounding box center [142, 303] width 243 height 24
type textarea "*********"
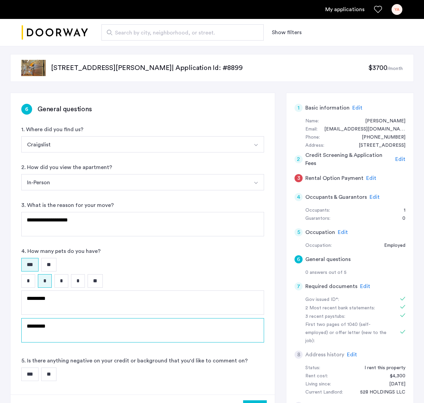
type textarea "*********"
click at [184, 245] on div "**********" at bounding box center [142, 244] width 265 height 302
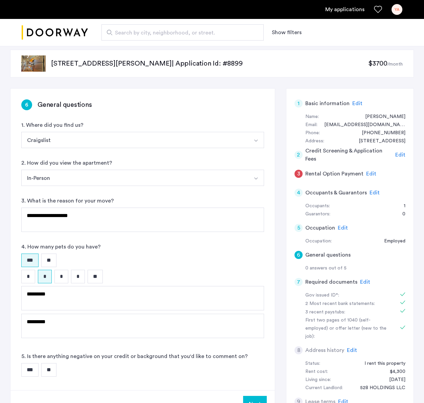
scroll to position [134, 0]
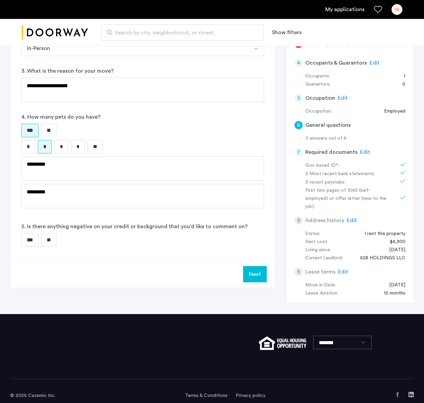
click at [54, 240] on input "**" at bounding box center [48, 240] width 15 height 14
click at [268, 274] on div "Next" at bounding box center [142, 274] width 265 height 27
click at [258, 276] on button "Next" at bounding box center [255, 274] width 24 height 16
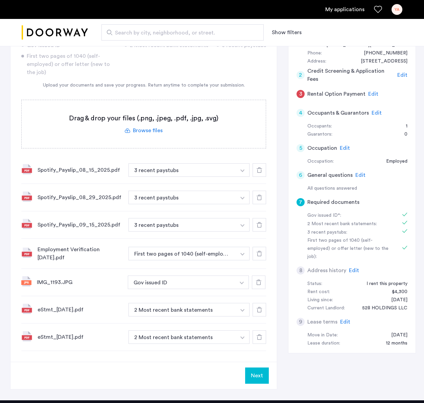
scroll to position [47, 0]
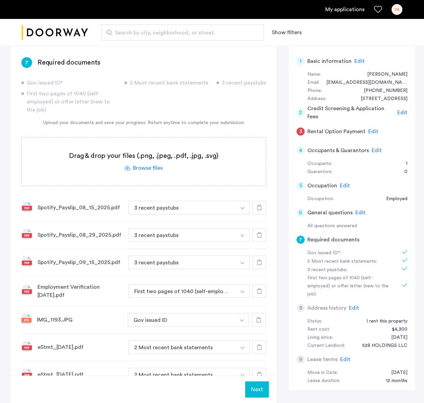
click at [256, 336] on button "Next" at bounding box center [257, 390] width 24 height 16
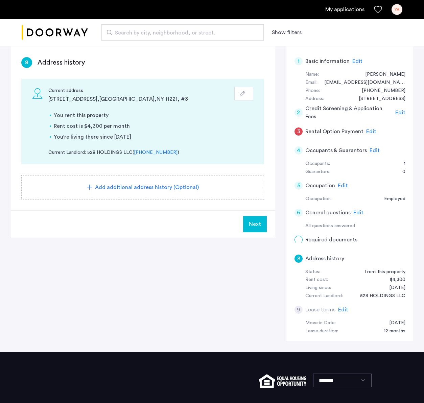
scroll to position [0, 0]
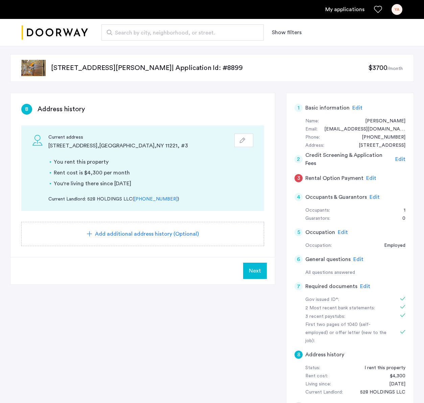
click at [254, 276] on button "Next" at bounding box center [255, 271] width 24 height 16
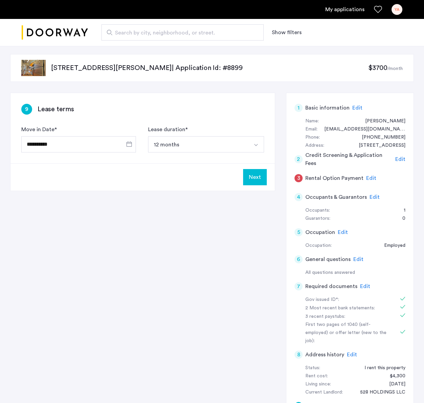
click at [256, 182] on button "Next" at bounding box center [255, 177] width 24 height 16
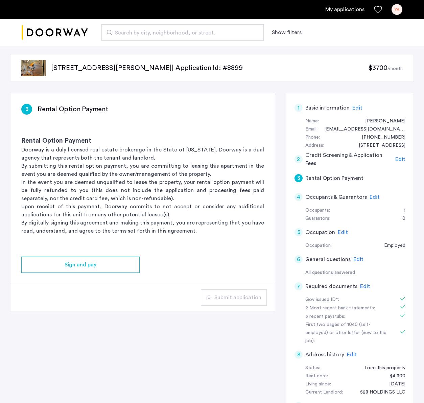
click at [348, 14] on ul "My applications YA" at bounding box center [212, 9] width 381 height 11
click at [350, 7] on link "My applications" at bounding box center [345, 9] width 39 height 8
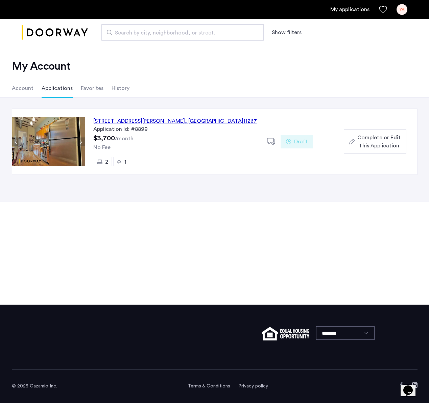
click at [384, 142] on span "Complete or Edit This Application" at bounding box center [379, 142] width 43 height 16
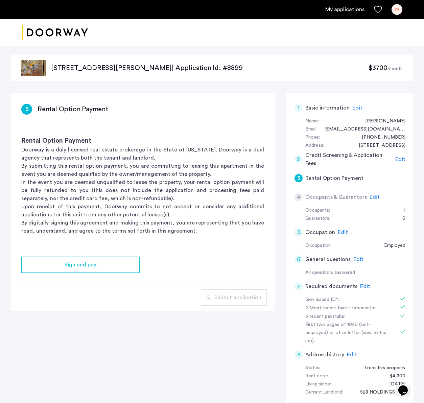
click at [396, 15] on div "My applications YA" at bounding box center [212, 9] width 424 height 19
click at [397, 10] on div "YA" at bounding box center [397, 9] width 11 height 11
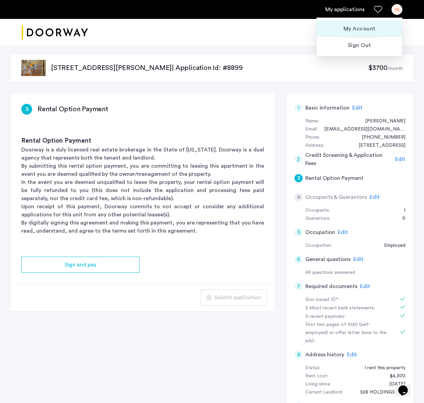
click at [375, 30] on span "My Account" at bounding box center [359, 29] width 74 height 8
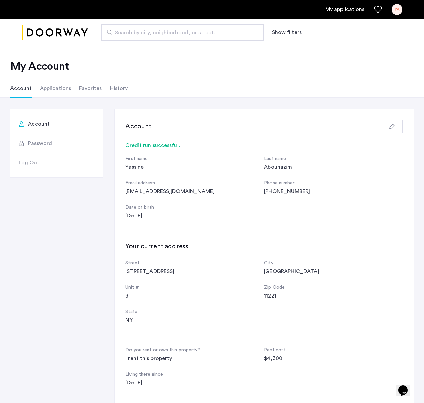
click at [142, 145] on div "Credit run successful." at bounding box center [264, 145] width 277 height 8
click at [40, 140] on span "Password" at bounding box center [40, 143] width 24 height 8
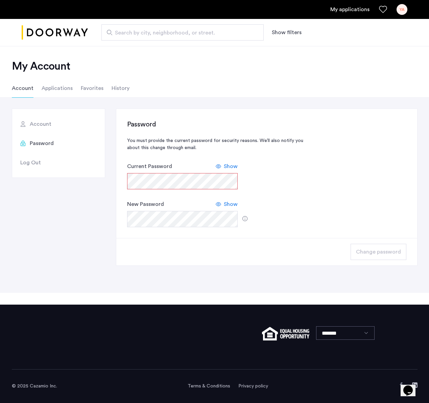
click at [232, 166] on span "Show" at bounding box center [231, 166] width 14 height 8
click at [321, 165] on div "Password You must provide the current password for security reasons. We’ll also…" at bounding box center [266, 174] width 279 height 108
click at [371, 254] on span "Change password" at bounding box center [378, 252] width 45 height 8
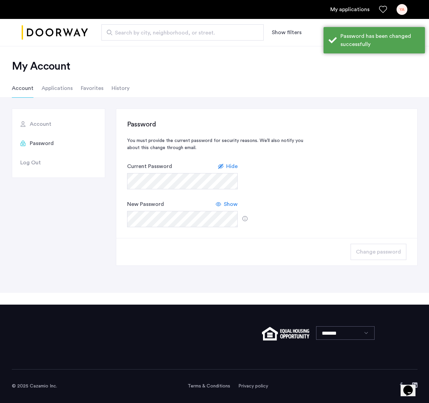
click at [51, 94] on li "Applications" at bounding box center [57, 88] width 31 height 19
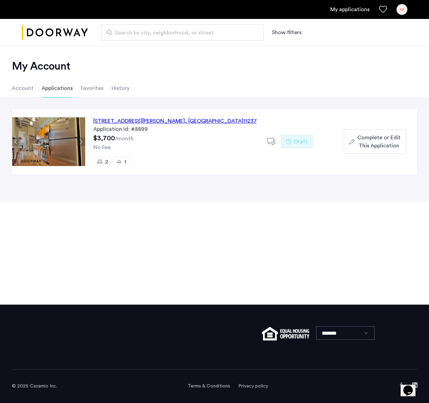
click at [196, 121] on div "[STREET_ADDRESS][PERSON_NAME]" at bounding box center [175, 121] width 164 height 8
click at [369, 150] on button "Complete or Edit This Application" at bounding box center [375, 142] width 62 height 24
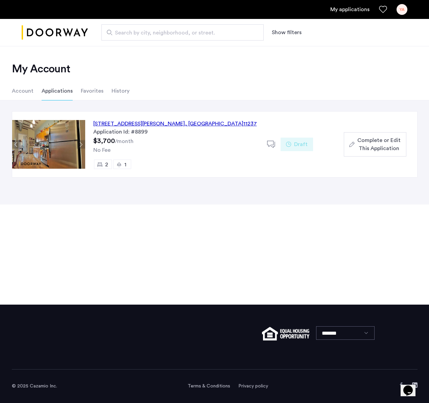
click at [184, 125] on div "407 Suydam Street, Unit 3R, Brooklyn , NY 11237" at bounding box center [175, 124] width 164 height 8
click at [167, 121] on div "407 Suydam Street, Unit 3R, Brooklyn , NY 11237" at bounding box center [175, 124] width 164 height 8
click at [70, 152] on img at bounding box center [48, 144] width 73 height 49
click at [80, 147] on button "Next apartment" at bounding box center [81, 144] width 8 height 8
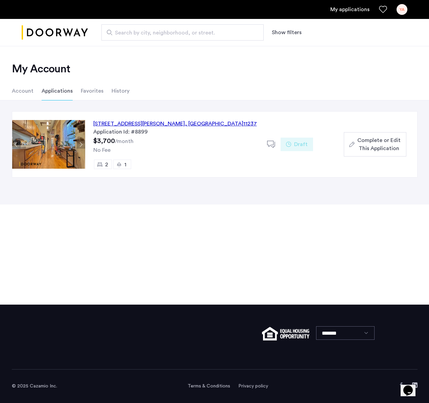
click at [80, 144] on button "Next apartment" at bounding box center [81, 144] width 8 height 8
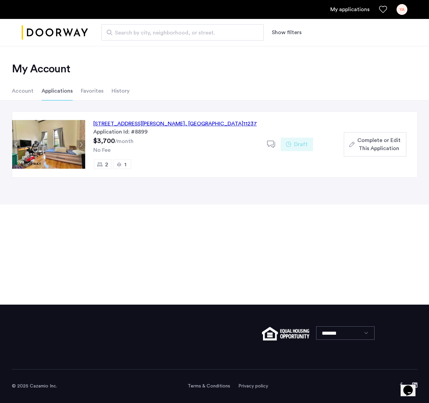
click at [80, 144] on button "Next apartment" at bounding box center [81, 144] width 8 height 8
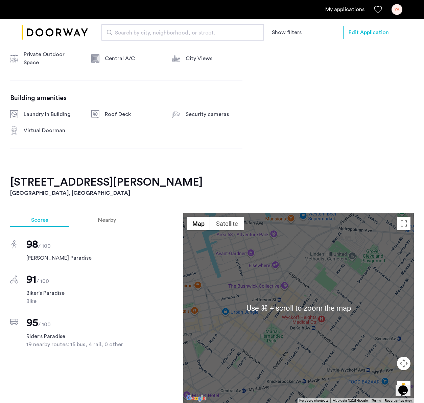
scroll to position [495, 0]
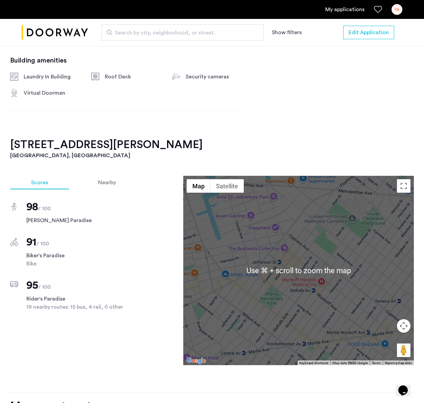
click at [310, 256] on div at bounding box center [298, 270] width 231 height 189
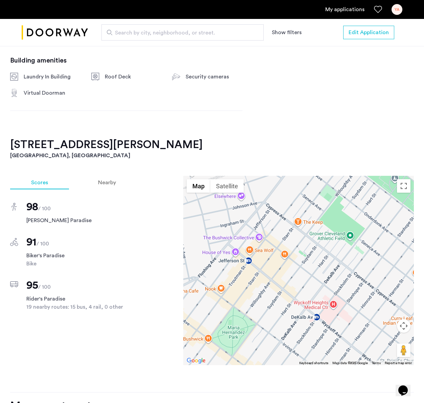
click at [289, 290] on div at bounding box center [298, 270] width 231 height 189
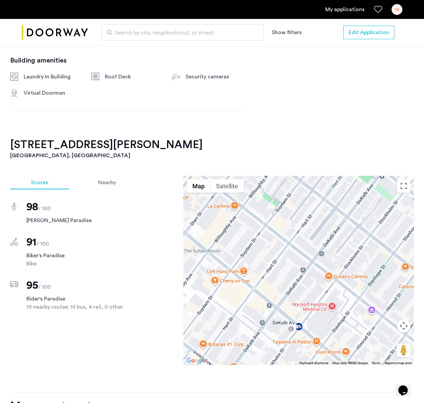
drag, startPoint x: 296, startPoint y: 289, endPoint x: 251, endPoint y: 279, distance: 46.1
click at [251, 279] on div at bounding box center [298, 270] width 231 height 189
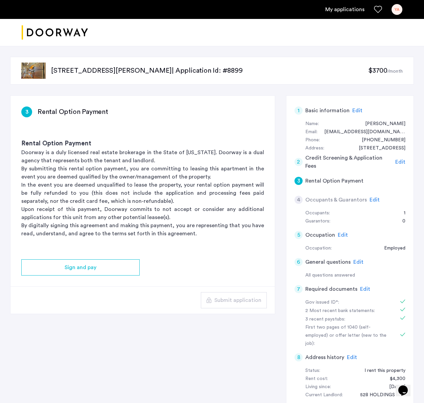
click at [328, 214] on div "Occupants:" at bounding box center [318, 213] width 25 height 8
click at [371, 200] on span "Edit" at bounding box center [375, 199] width 10 height 5
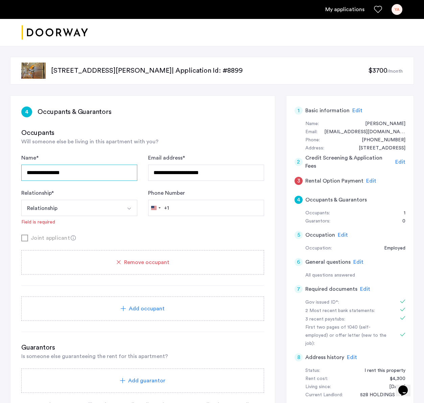
click at [74, 175] on input "**********" at bounding box center [79, 173] width 116 height 16
type input "**********"
click at [210, 118] on div "**********" at bounding box center [142, 267] width 265 height 343
click at [97, 204] on button "Relationship" at bounding box center [71, 208] width 100 height 16
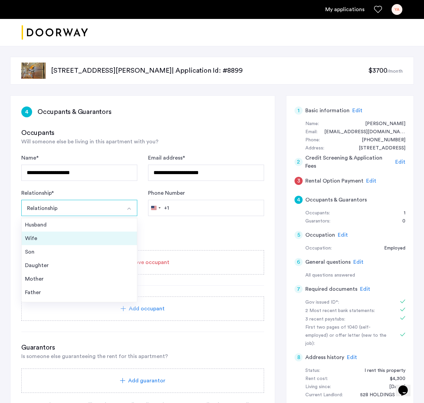
click at [72, 244] on li "Wife" at bounding box center [79, 239] width 115 height 14
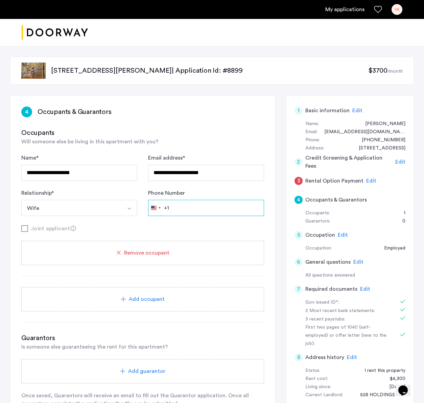
click at [192, 203] on input "Phone Number" at bounding box center [206, 208] width 116 height 16
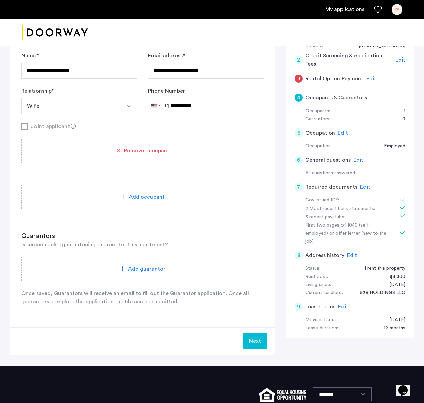
scroll to position [163, 0]
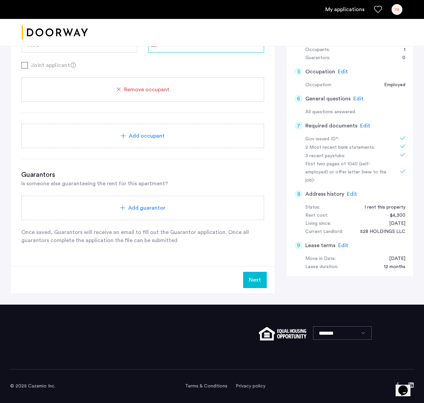
type input "**********"
click at [256, 274] on button "Next" at bounding box center [255, 280] width 24 height 16
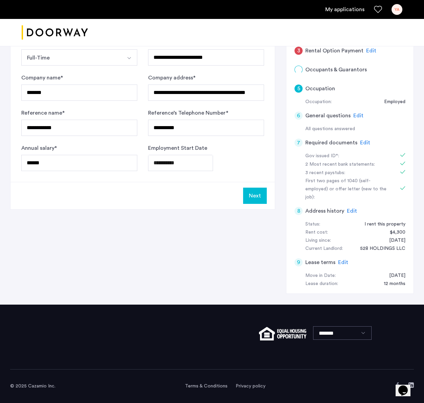
scroll to position [0, 0]
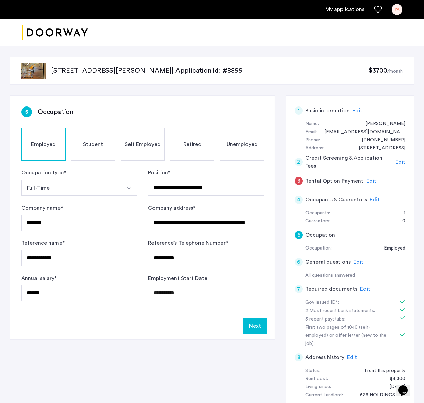
click at [256, 325] on button "Next" at bounding box center [255, 326] width 24 height 16
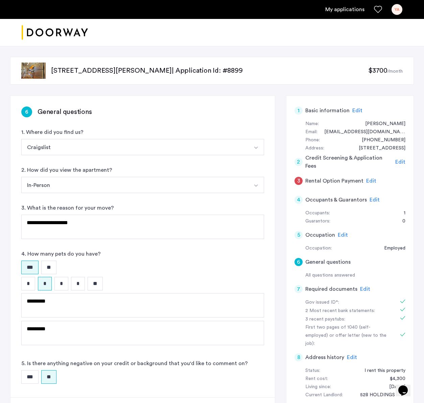
click at [371, 181] on span "Edit" at bounding box center [371, 180] width 10 height 5
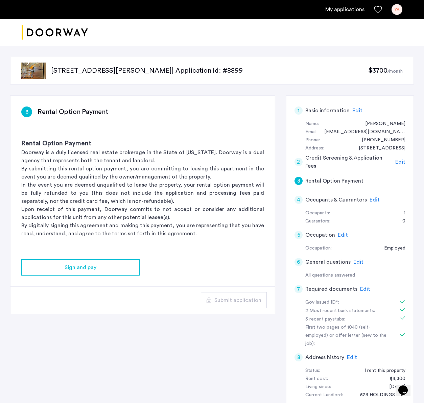
click at [399, 161] on span "Edit" at bounding box center [401, 161] width 10 height 5
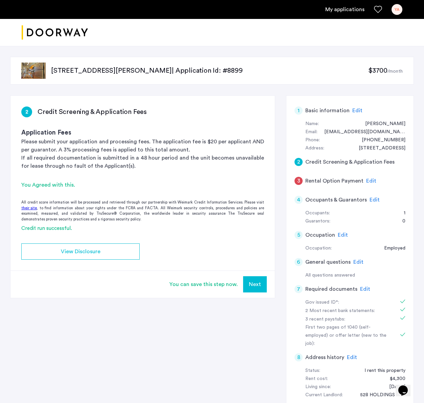
click at [372, 181] on span "Edit" at bounding box center [371, 180] width 10 height 5
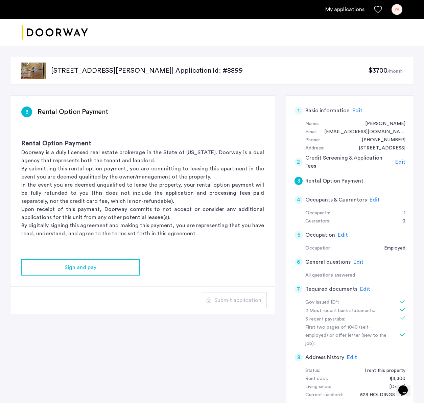
click at [377, 203] on span "Edit" at bounding box center [375, 199] width 10 height 5
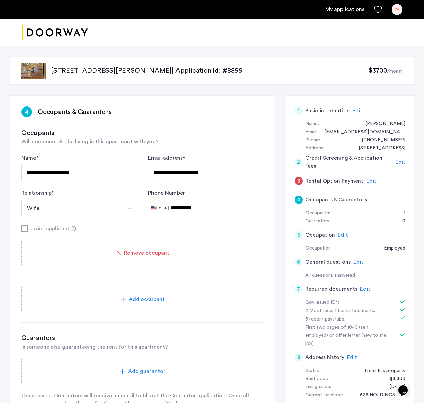
scroll to position [163, 0]
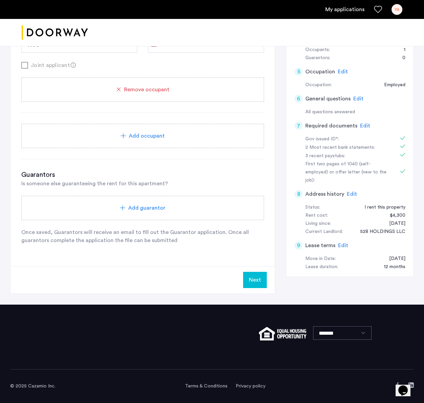
click at [357, 96] on span "Edit" at bounding box center [359, 98] width 10 height 5
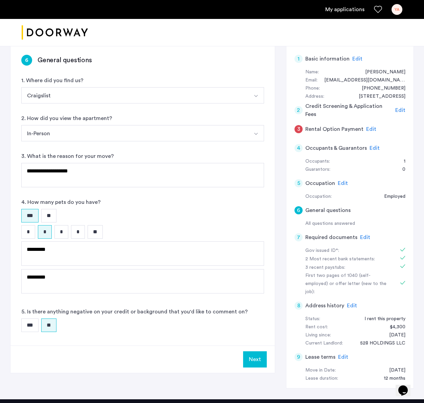
scroll to position [0, 0]
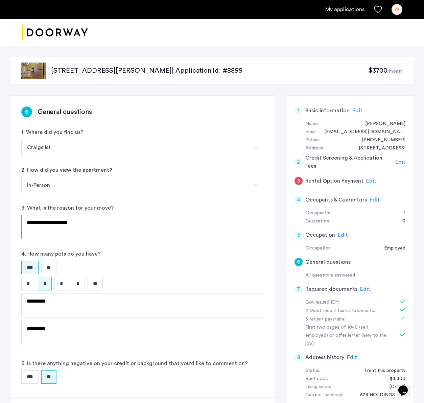
click at [144, 221] on textarea "**********" at bounding box center [142, 227] width 243 height 24
type textarea "**"
drag, startPoint x: 126, startPoint y: 224, endPoint x: -44, endPoint y: 222, distance: 170.2
click at [0, 222] on html "My applications YA Price Fee Availability Beds Baths Subway Neighborhoods Build…" at bounding box center [212, 201] width 424 height 403
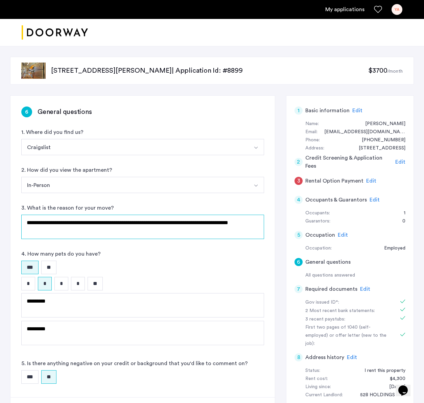
click at [144, 230] on textarea "**********" at bounding box center [142, 227] width 243 height 24
drag, startPoint x: 156, startPoint y: 224, endPoint x: 218, endPoint y: 222, distance: 61.6
click at [218, 222] on textarea "**********" at bounding box center [142, 227] width 243 height 24
type textarea "**********"
click at [341, 180] on h5 "Rental Option Payment" at bounding box center [335, 181] width 58 height 8
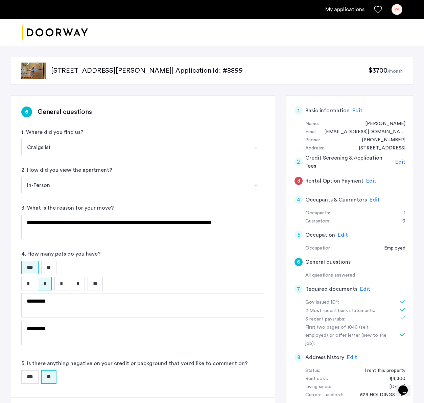
click at [366, 182] on span "Edit" at bounding box center [371, 180] width 10 height 5
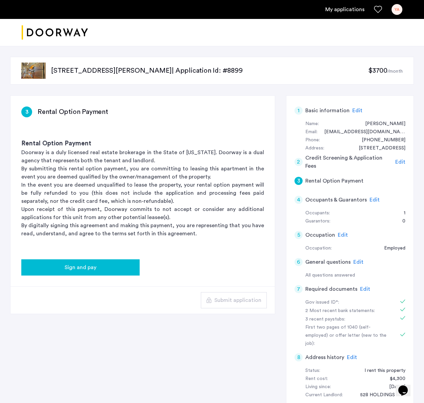
click at [73, 269] on span "Sign and pay" at bounding box center [81, 268] width 32 height 8
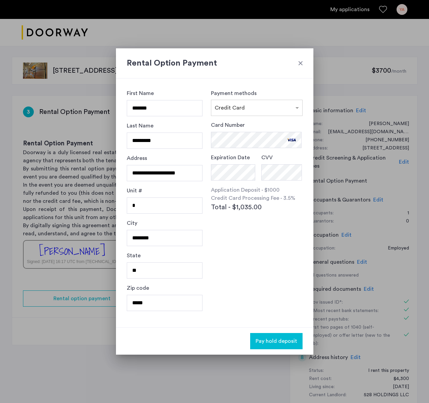
click at [191, 64] on h2 "Rental Option Payment" at bounding box center [215, 63] width 176 height 12
click at [258, 290] on div "Payment methods × Credit Card Card Number Expiration Date CVV Application Depos…" at bounding box center [256, 202] width 91 height 227
click at [272, 342] on span "Pay hold deposit" at bounding box center [277, 341] width 42 height 8
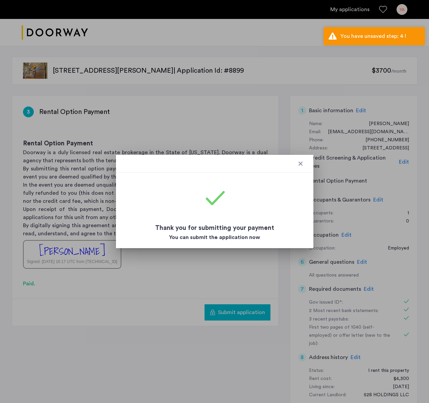
click at [299, 164] on div at bounding box center [300, 163] width 7 height 7
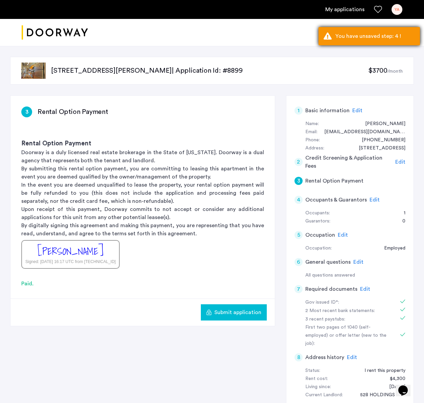
click at [384, 38] on div "You have unsaved step: 4 !" at bounding box center [376, 36] width 80 height 8
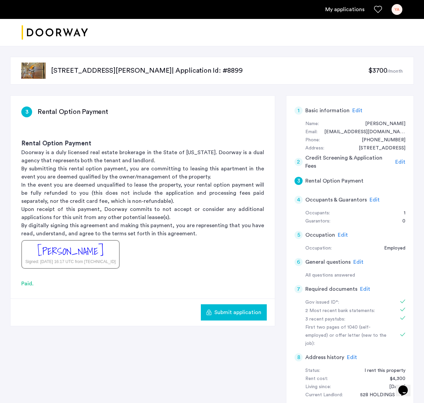
click at [367, 198] on div "4 Occupants & Guarantors Edit" at bounding box center [350, 200] width 111 height 19
click at [377, 200] on span "Edit" at bounding box center [375, 199] width 10 height 5
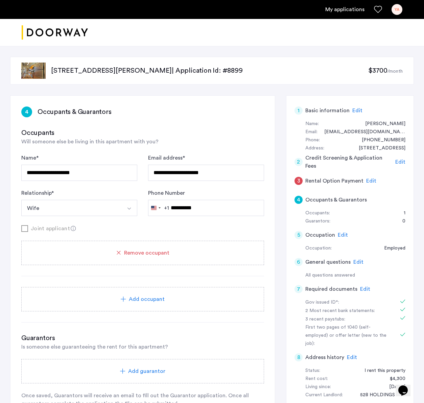
click at [362, 180] on div "3 Rental Option Payment Edit" at bounding box center [350, 181] width 111 height 19
click at [375, 180] on div "3 Rental Option Payment Edit" at bounding box center [350, 181] width 111 height 19
click at [368, 181] on span "Edit" at bounding box center [371, 180] width 10 height 5
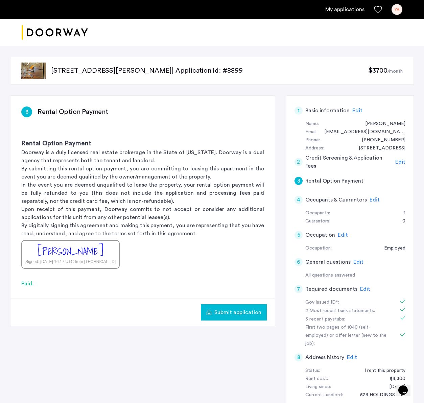
click at [244, 318] on button "Submit application" at bounding box center [234, 313] width 66 height 16
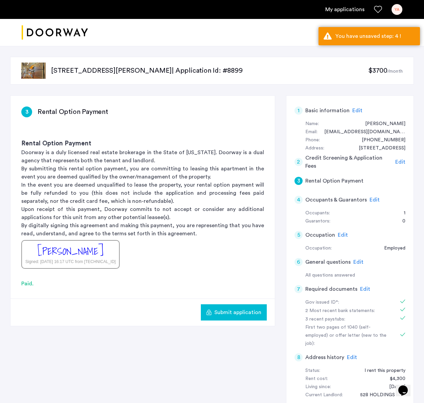
scroll to position [137, 0]
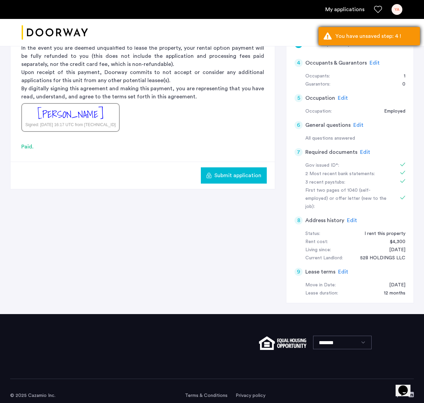
click at [377, 33] on div "You have unsaved step: 4 !" at bounding box center [376, 36] width 80 height 8
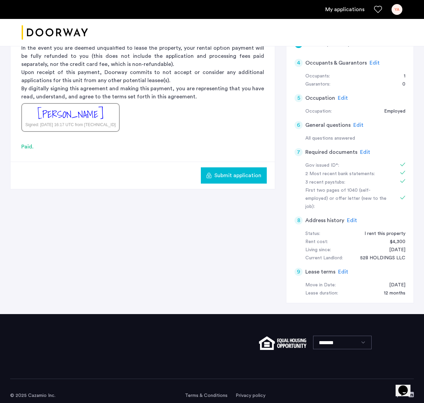
scroll to position [10, 0]
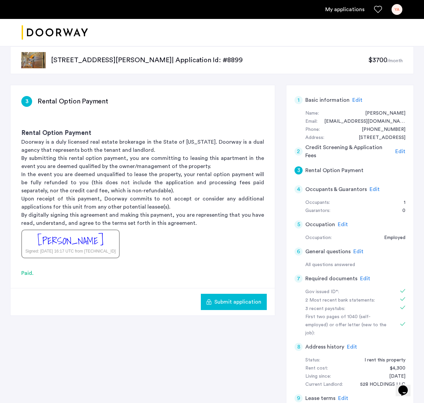
click at [372, 189] on span "Edit" at bounding box center [375, 189] width 10 height 5
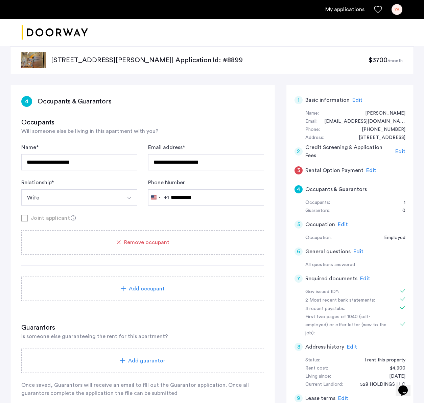
click at [141, 292] on span "Add occupant" at bounding box center [147, 289] width 36 height 8
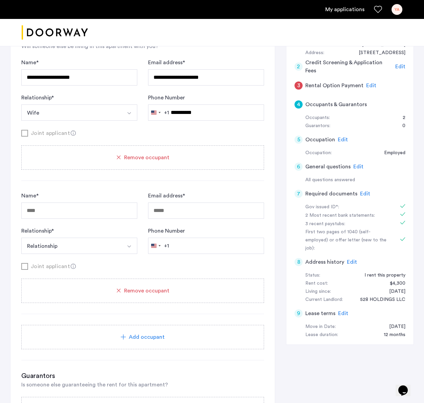
scroll to position [133, 0]
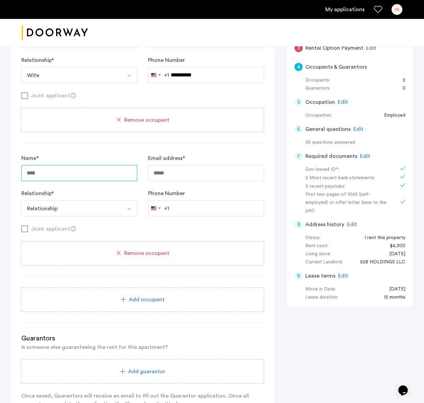
click at [96, 176] on input "Name *" at bounding box center [79, 173] width 116 height 16
type input "**********"
click at [78, 207] on button "Relationship" at bounding box center [71, 208] width 100 height 16
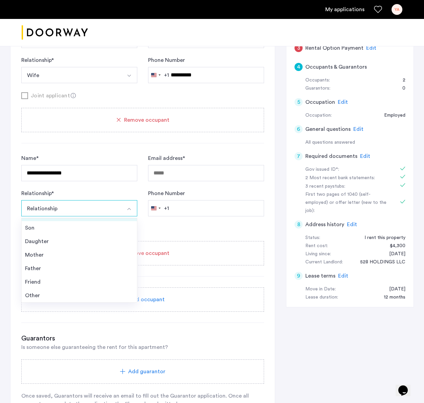
scroll to position [0, 0]
click at [59, 229] on div "Husband" at bounding box center [79, 225] width 109 height 8
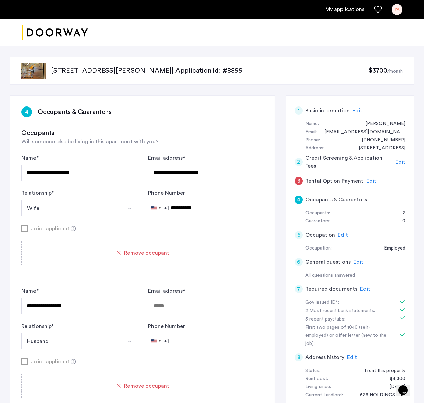
click at [172, 300] on input "Email address *" at bounding box center [206, 306] width 116 height 16
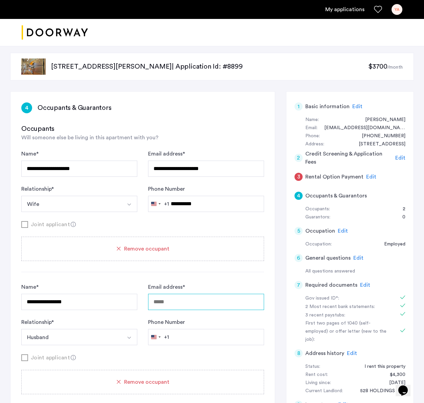
scroll to position [106, 0]
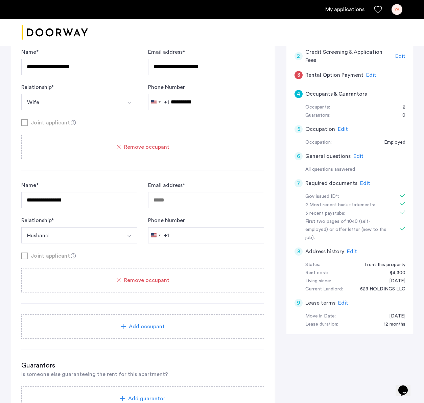
click at [156, 291] on div "Remove occupant" at bounding box center [142, 280] width 243 height 24
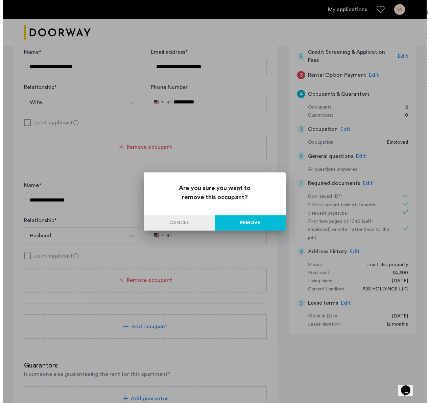
scroll to position [0, 0]
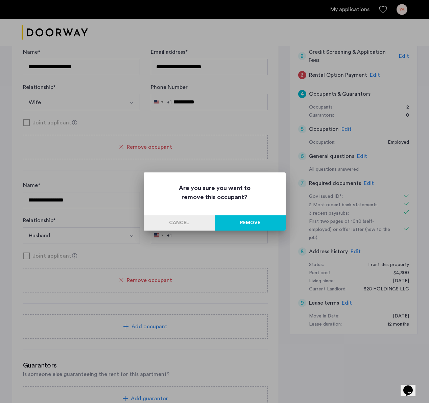
click at [255, 221] on button "Remove" at bounding box center [250, 223] width 71 height 15
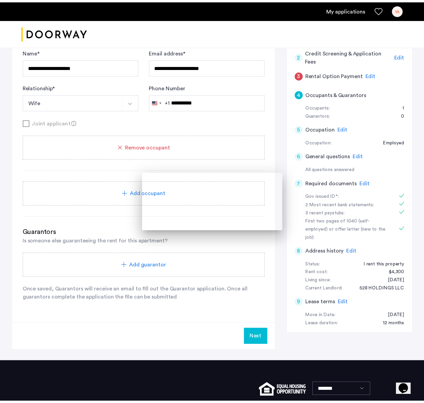
scroll to position [106, 0]
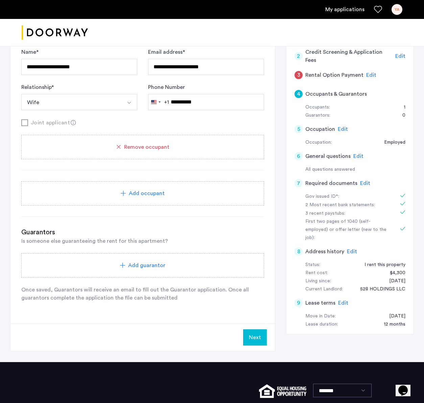
click at [252, 336] on button "Next" at bounding box center [255, 338] width 24 height 16
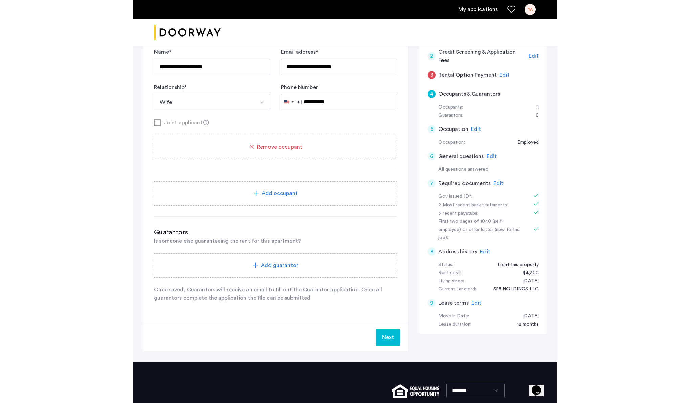
scroll to position [0, 0]
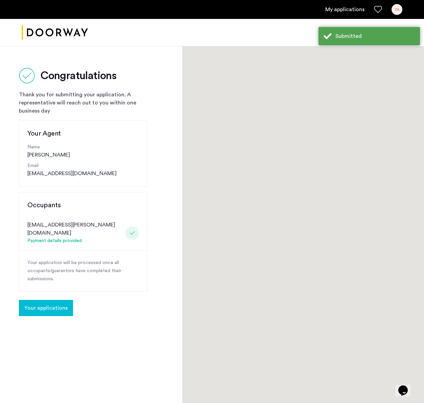
click at [368, 180] on div at bounding box center [303, 249] width 242 height 406
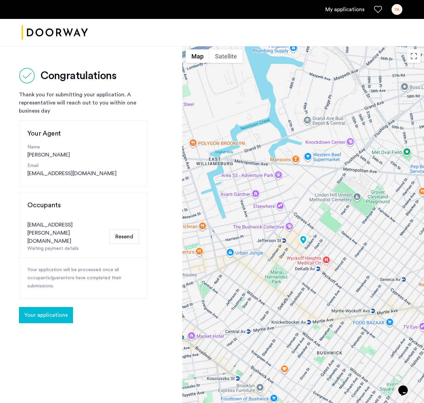
drag, startPoint x: 66, startPoint y: 265, endPoint x: 48, endPoint y: 232, distance: 37.1
click at [55, 258] on div "Your application will be processed once all occupants/guarantors have completed…" at bounding box center [83, 278] width 128 height 41
click at [48, 219] on div "meena.roldan@gmail.com Waiting payment details Resend" at bounding box center [83, 237] width 128 height 43
drag, startPoint x: 70, startPoint y: 228, endPoint x: 47, endPoint y: 217, distance: 25.7
click at [47, 217] on div "meena.roldan@gmail.com Waiting payment details Resend" at bounding box center [83, 237] width 128 height 43
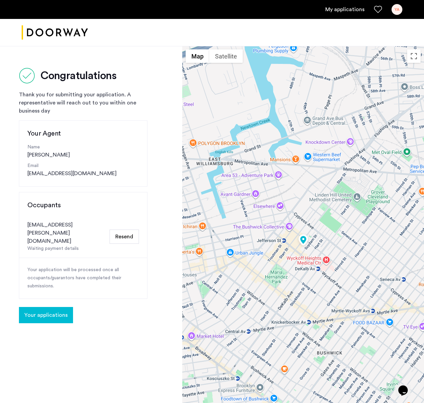
click at [43, 219] on div "meena.roldan@gmail.com Waiting payment details Resend" at bounding box center [83, 237] width 128 height 43
click at [43, 223] on div "[EMAIL_ADDRESS][PERSON_NAME][DOMAIN_NAME]" at bounding box center [67, 233] width 80 height 24
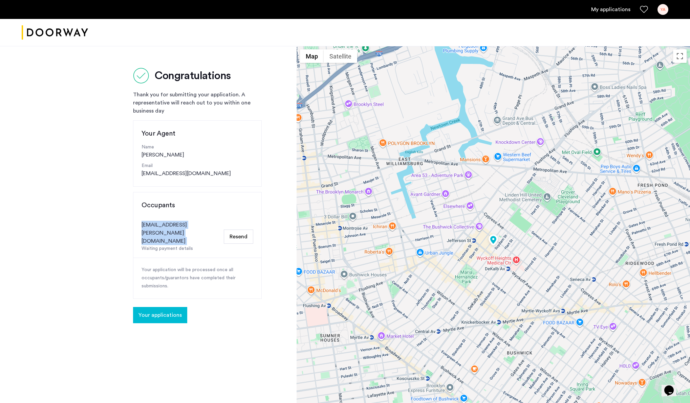
click at [236, 230] on button "Resend" at bounding box center [238, 237] width 29 height 14
click at [237, 231] on button "Resend" at bounding box center [238, 237] width 29 height 14
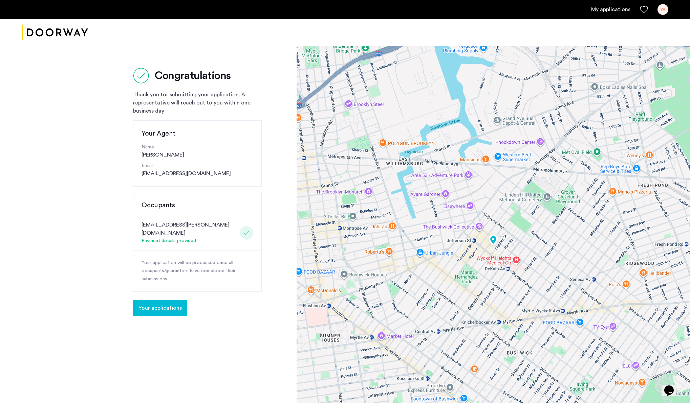
click at [167, 306] on button "Your applications" at bounding box center [160, 308] width 54 height 16
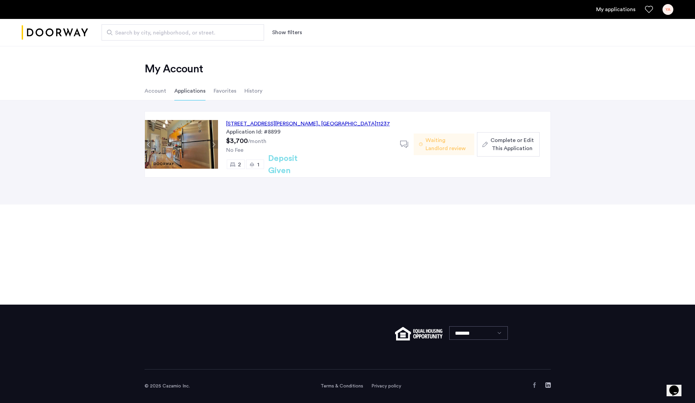
click at [525, 149] on span "Complete or Edit This Application" at bounding box center [511, 144] width 43 height 16
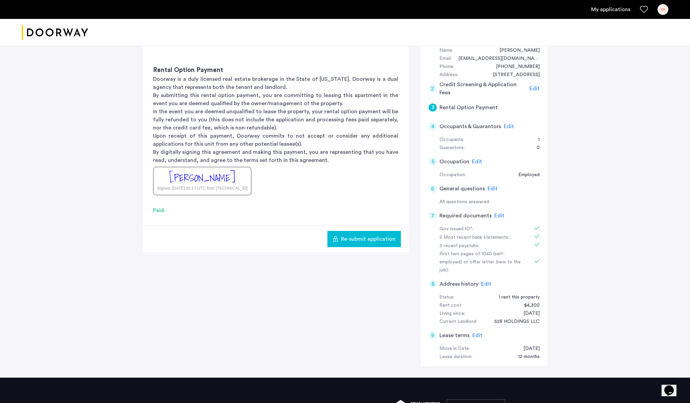
scroll to position [137, 0]
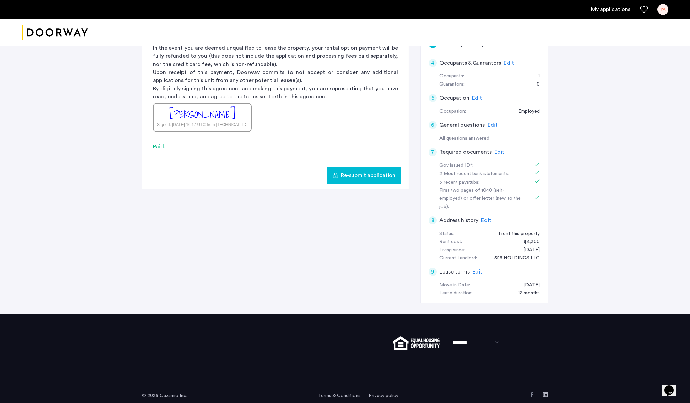
click at [475, 269] on span "Edit" at bounding box center [477, 271] width 10 height 5
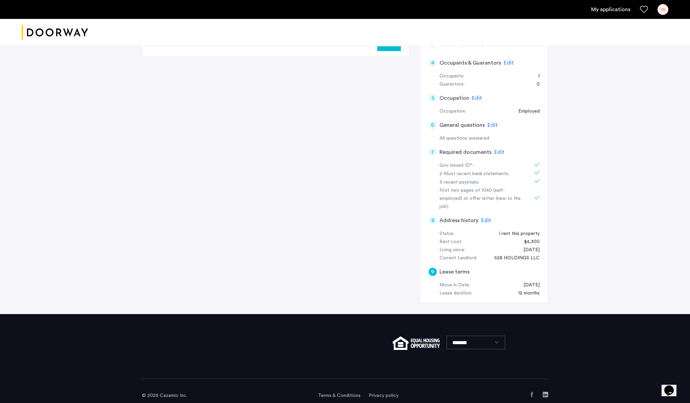
scroll to position [0, 0]
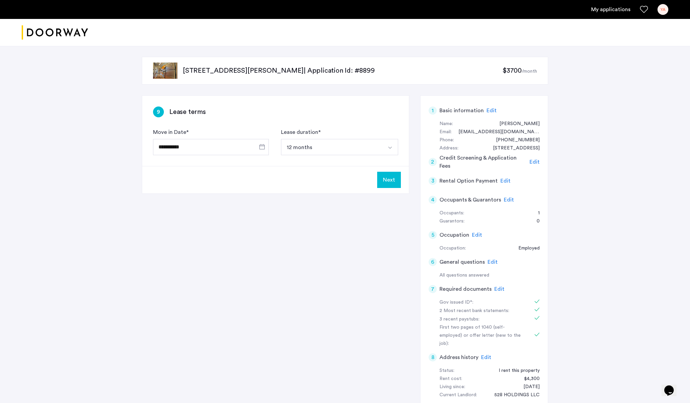
click at [491, 260] on span "Edit" at bounding box center [492, 262] width 10 height 5
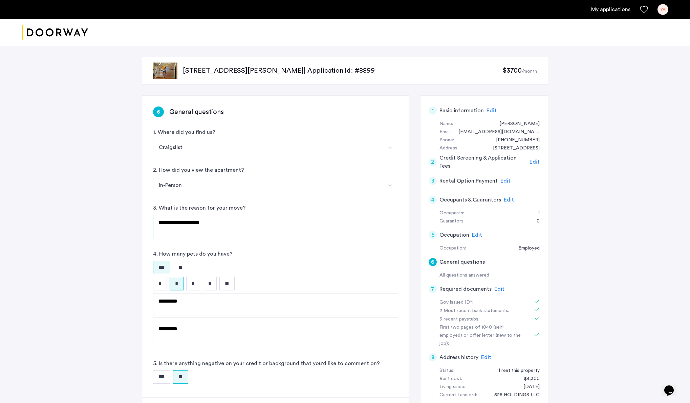
click at [239, 225] on textarea "**********" at bounding box center [275, 227] width 245 height 24
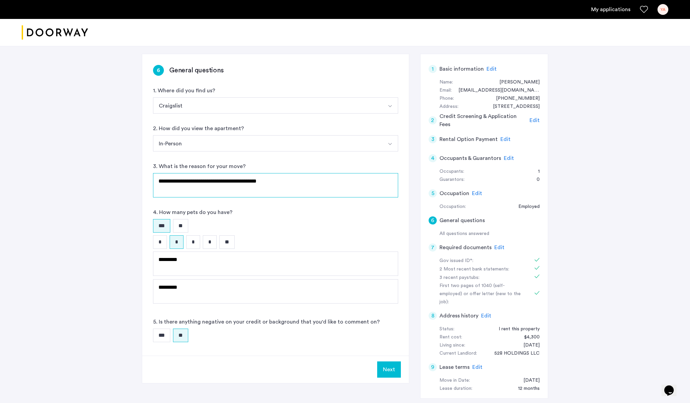
scroll to position [137, 0]
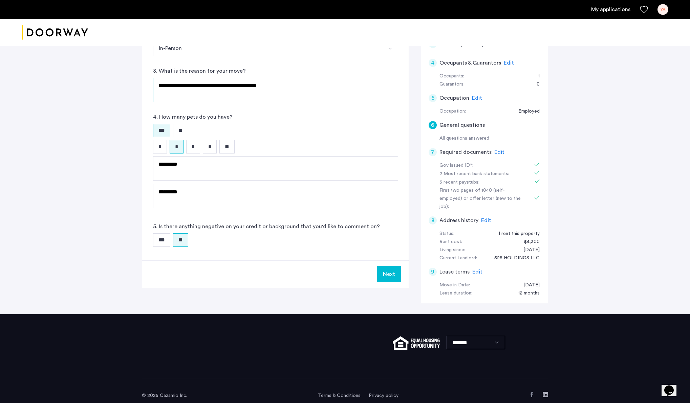
type textarea "**********"
click at [386, 277] on button "Next" at bounding box center [389, 274] width 24 height 16
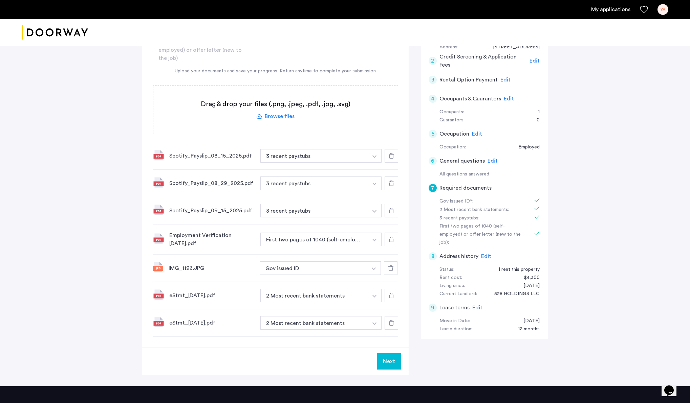
scroll to position [183, 0]
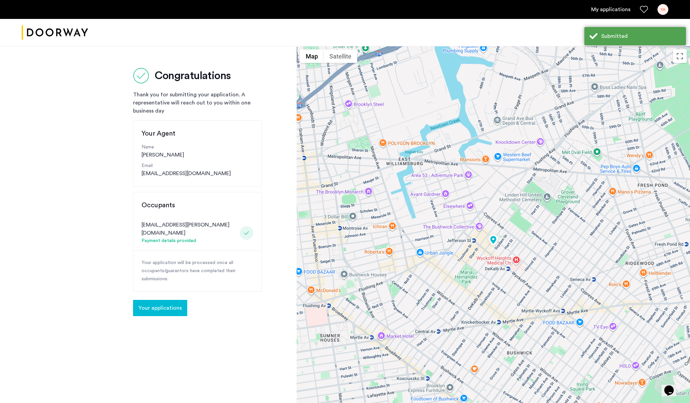
click at [156, 304] on span "Your applications" at bounding box center [159, 308] width 43 height 8
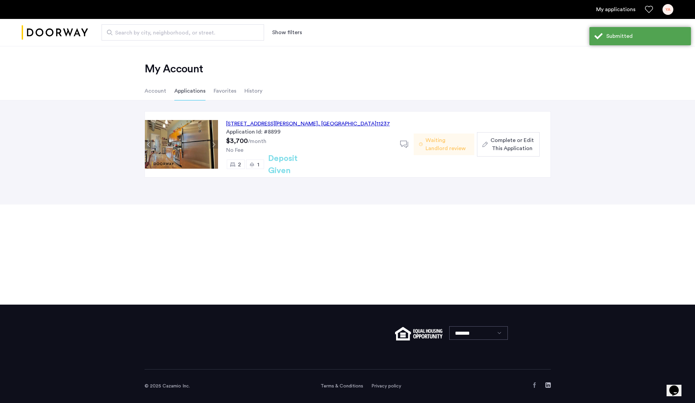
click at [500, 144] on span "Complete or Edit This Application" at bounding box center [511, 144] width 43 height 16
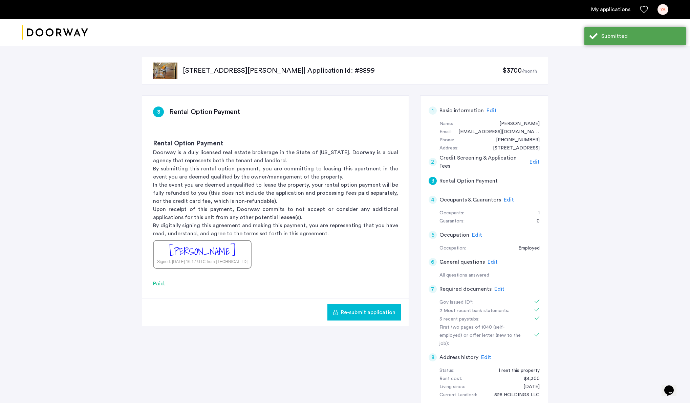
scroll to position [21, 0]
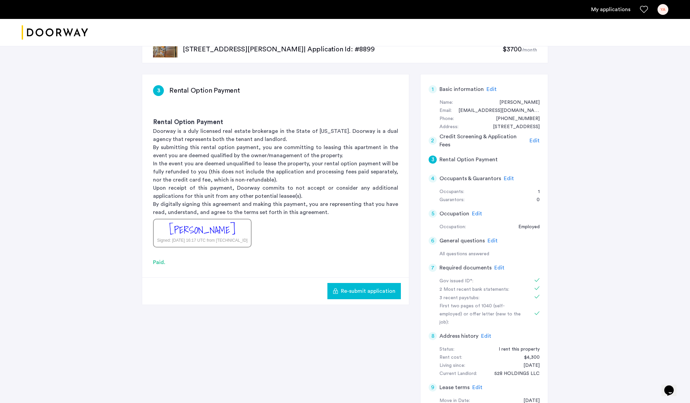
click at [491, 241] on span "Edit" at bounding box center [492, 240] width 10 height 5
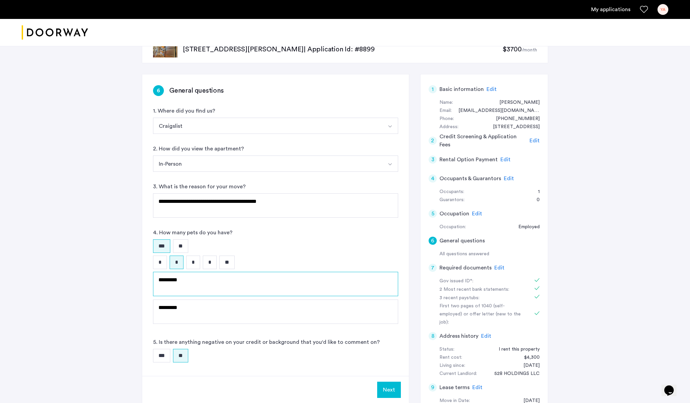
click at [248, 284] on textarea "*********" at bounding box center [275, 284] width 245 height 24
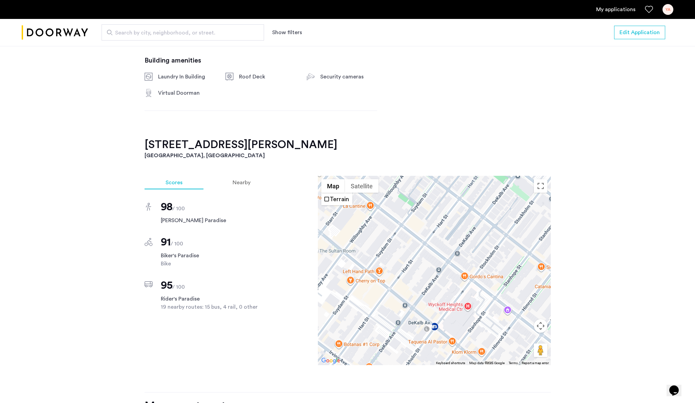
drag, startPoint x: 324, startPoint y: 48, endPoint x: -169, endPoint y: 49, distance: 492.7
